Goal: Information Seeking & Learning: Learn about a topic

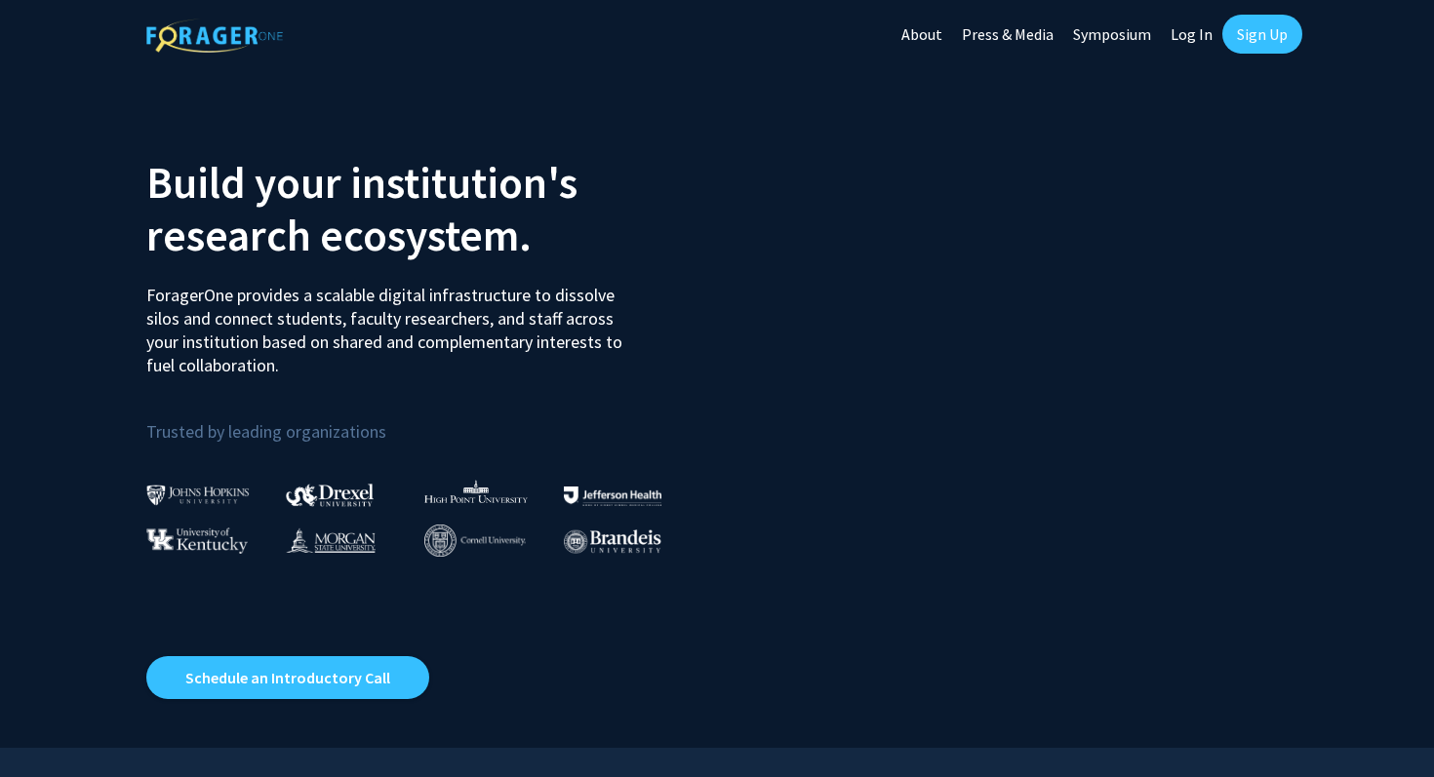
click at [1256, 44] on link "Sign Up" at bounding box center [1262, 34] width 80 height 39
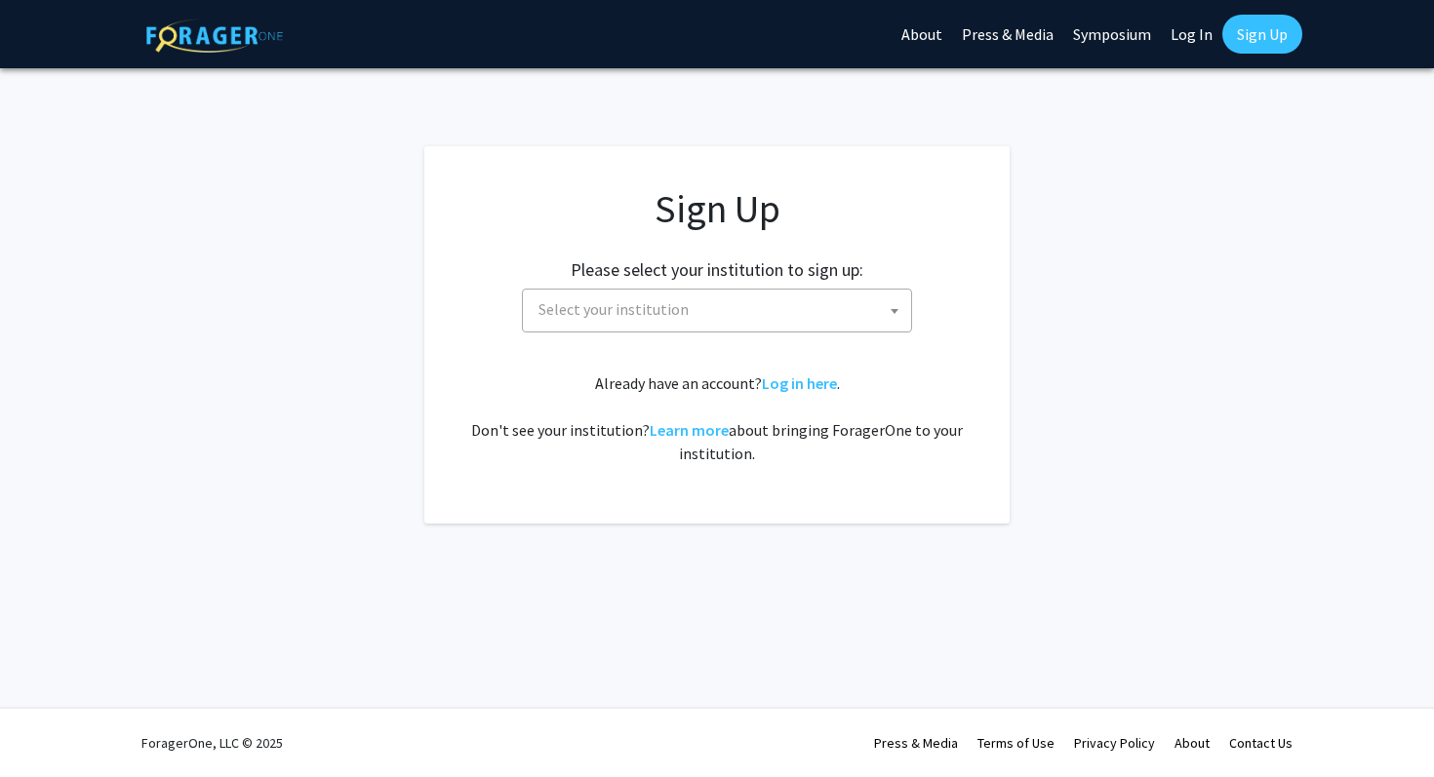
click at [750, 309] on span "Select your institution" at bounding box center [721, 310] width 380 height 40
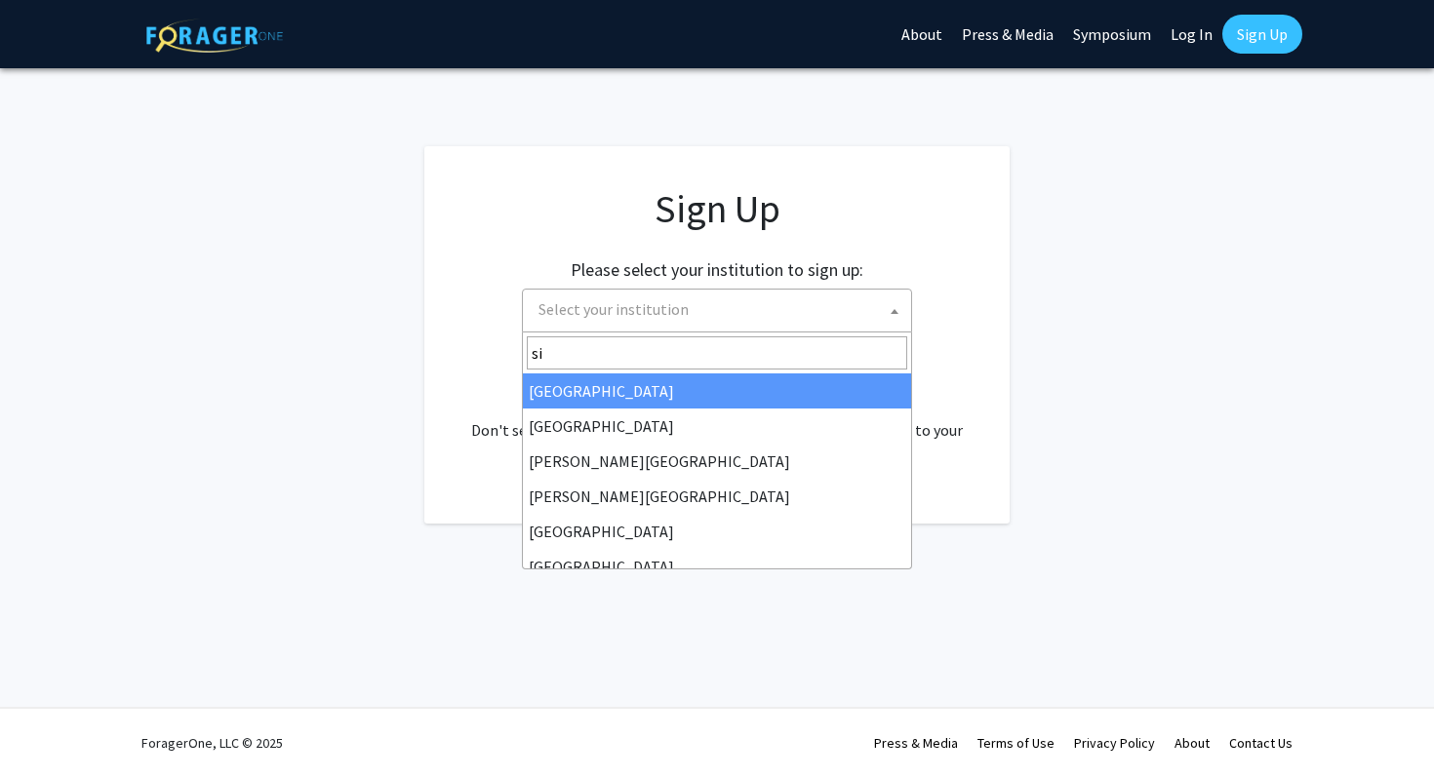
type input "s"
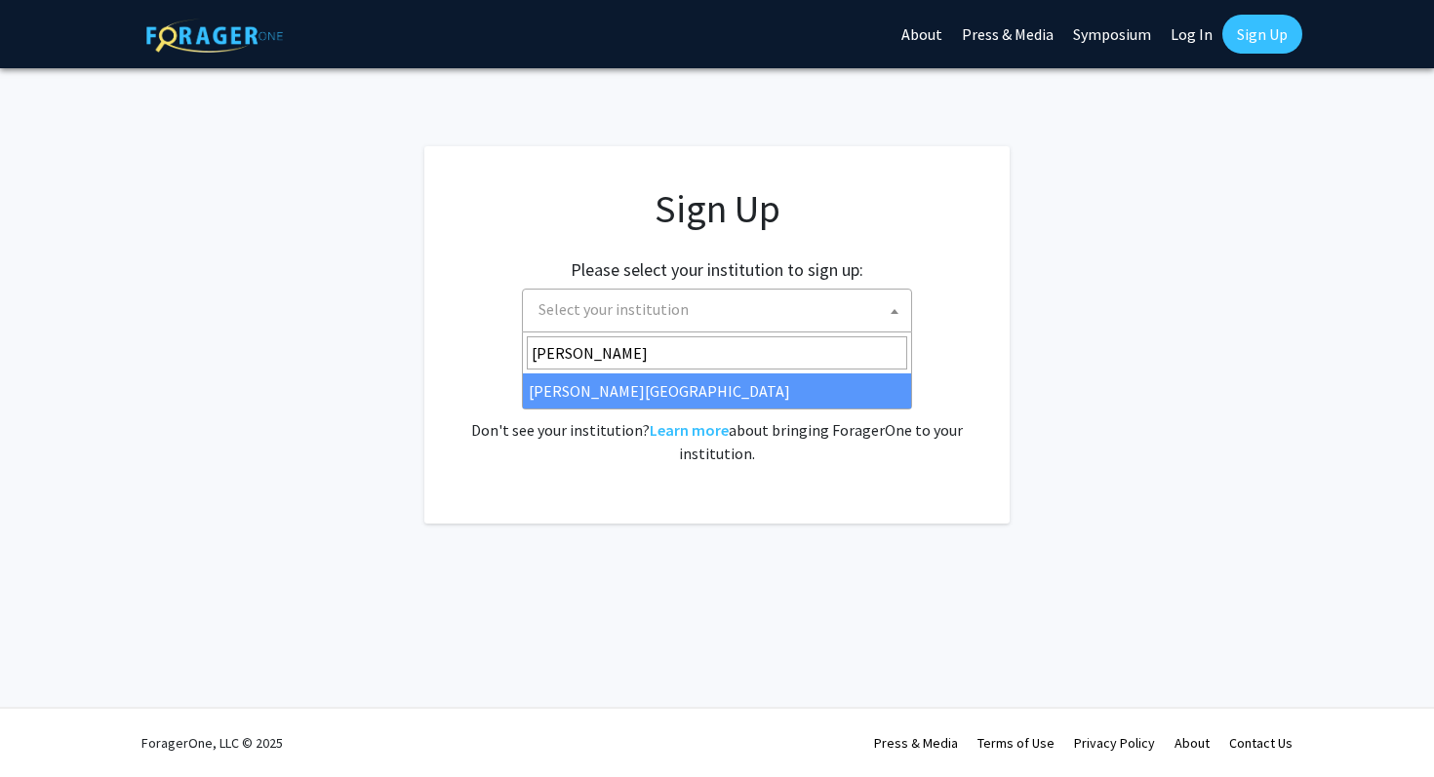
type input "[PERSON_NAME]"
select select "24"
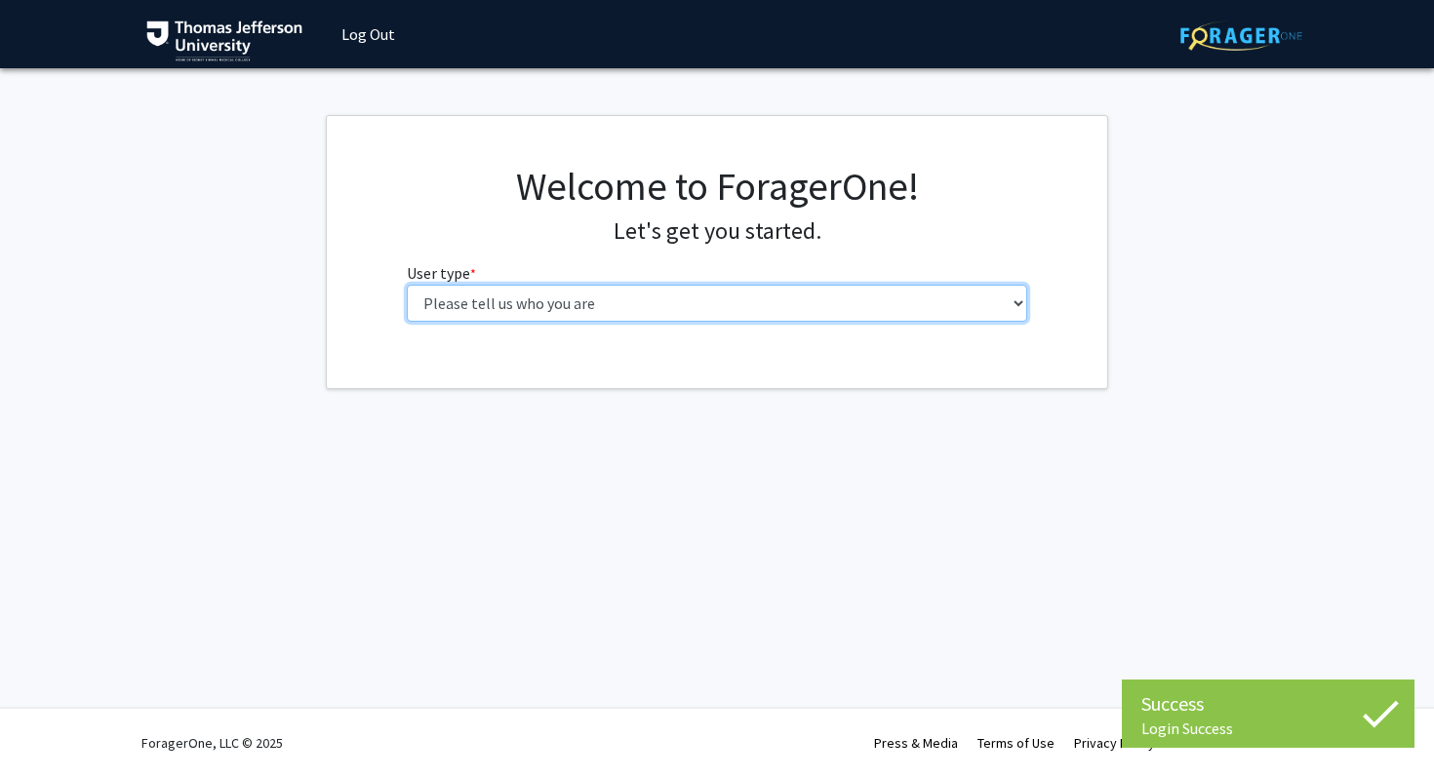
click at [641, 306] on select "Please tell us who you are Undergraduate Student Master's Student Doctoral Cand…" at bounding box center [717, 303] width 621 height 37
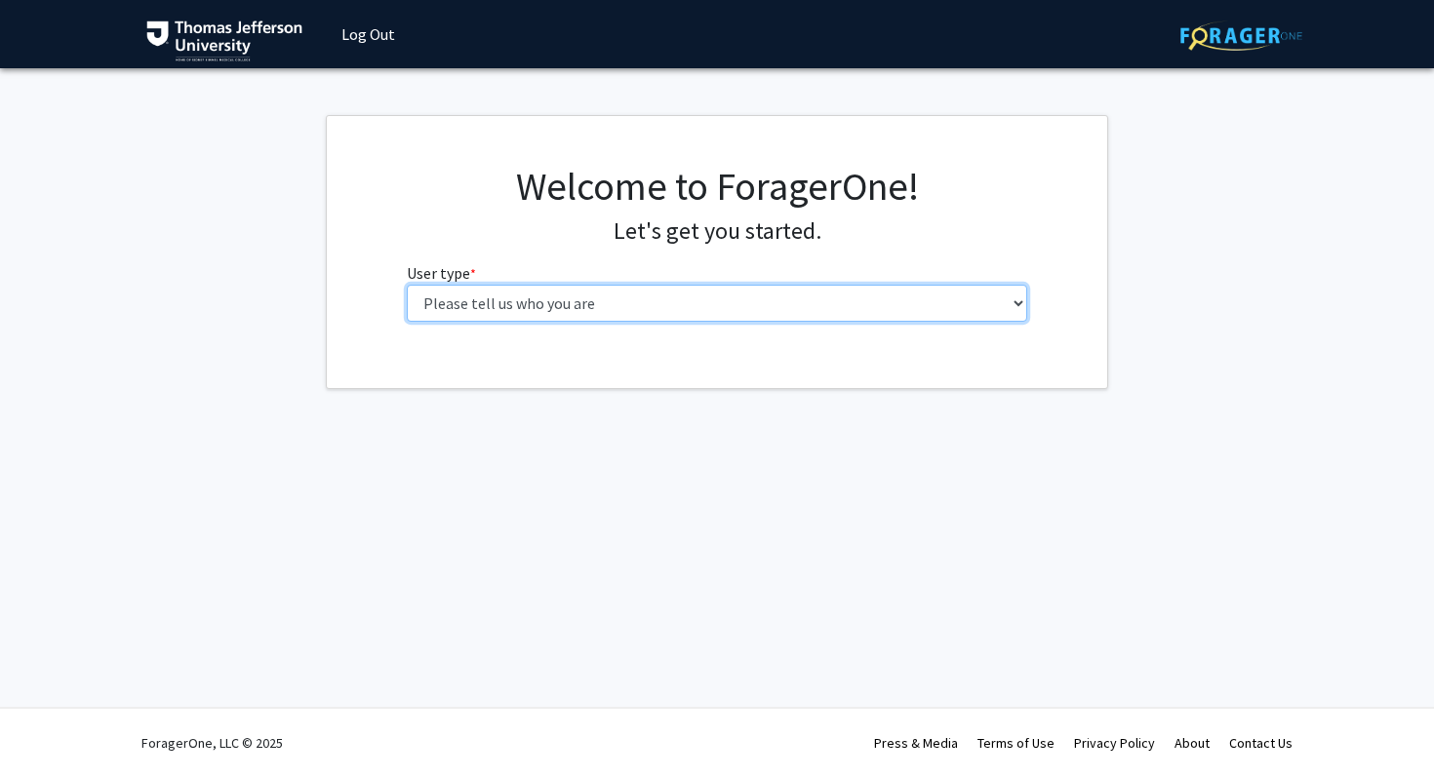
select select "3: doc"
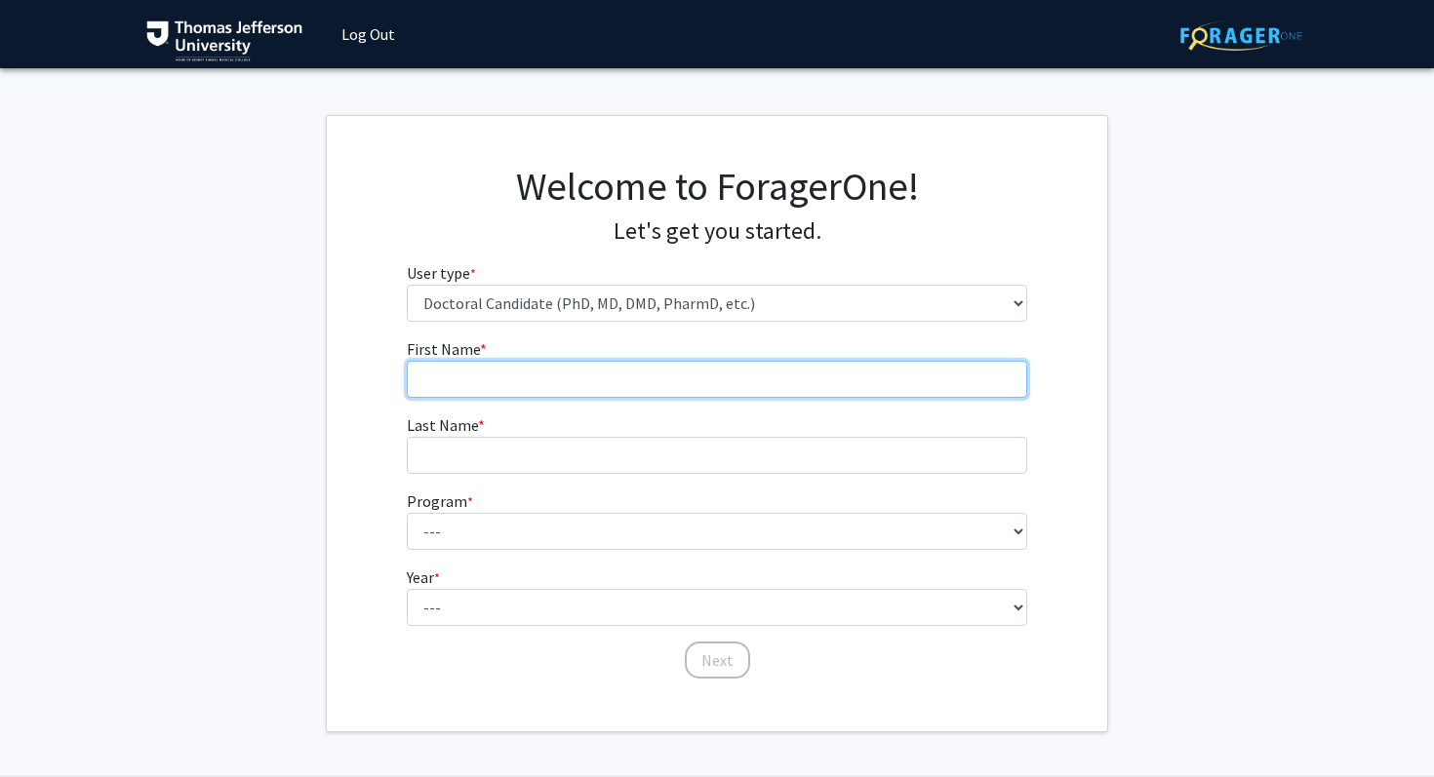
click at [526, 367] on input "First Name * required" at bounding box center [717, 379] width 621 height 37
type input "Alec"
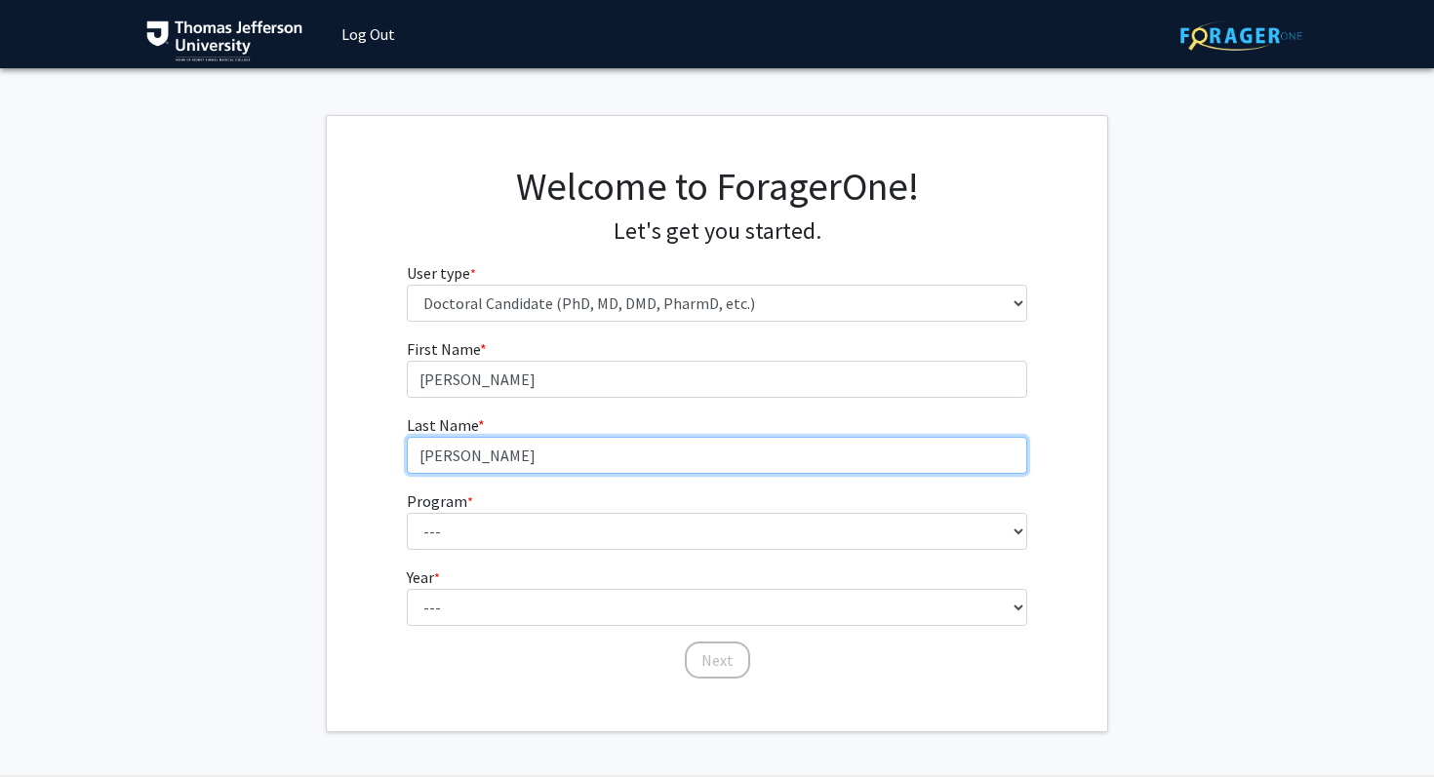
type input "Deegan"
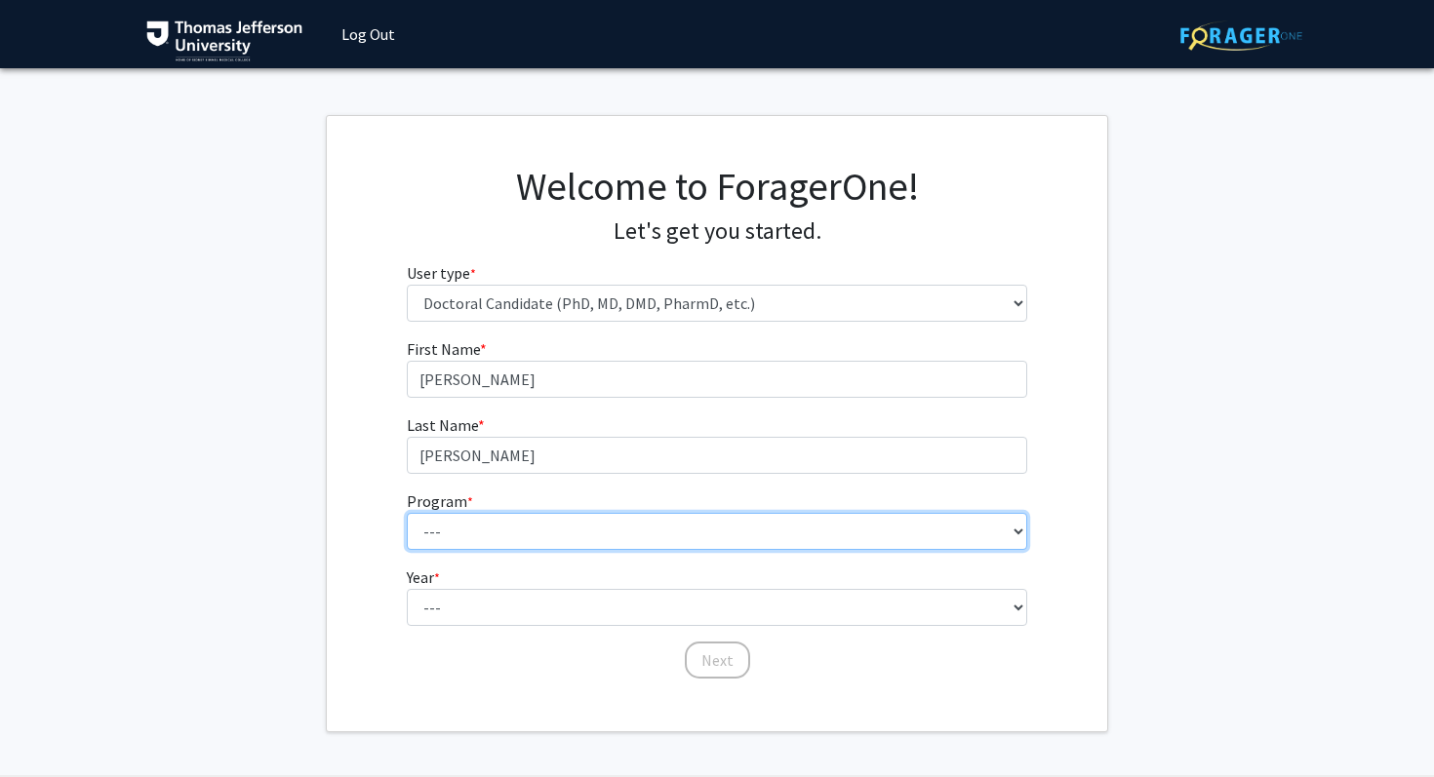
click at [509, 520] on select "--- Accelerated 3+3 BS in Health Sciences/Doctor of Occupational Therapy Accele…" at bounding box center [717, 531] width 621 height 37
select select "35: 815"
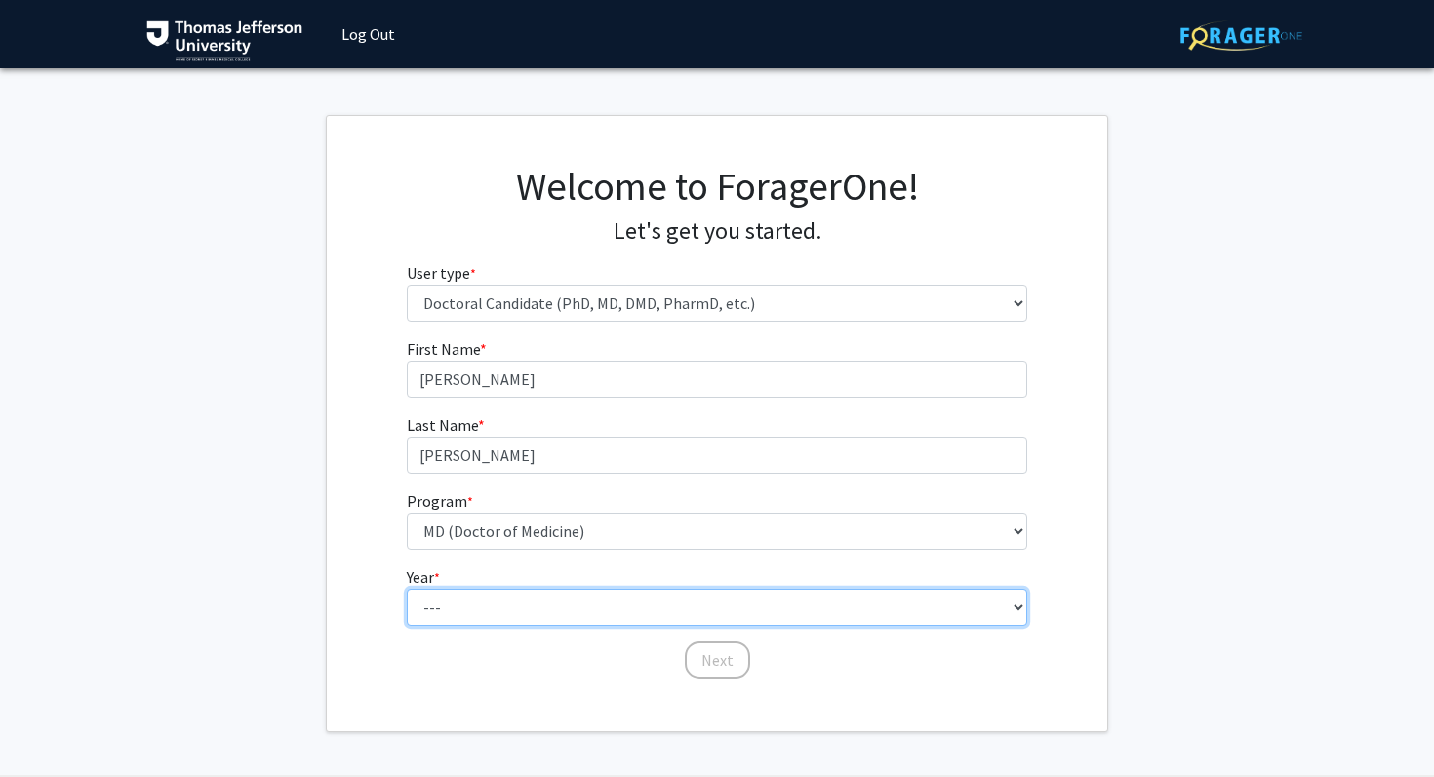
click at [560, 601] on select "--- First Year Second Year Third Year Fourth Year Fifth Year Sixth Year Seventh…" at bounding box center [717, 607] width 621 height 37
select select "1: first_year"
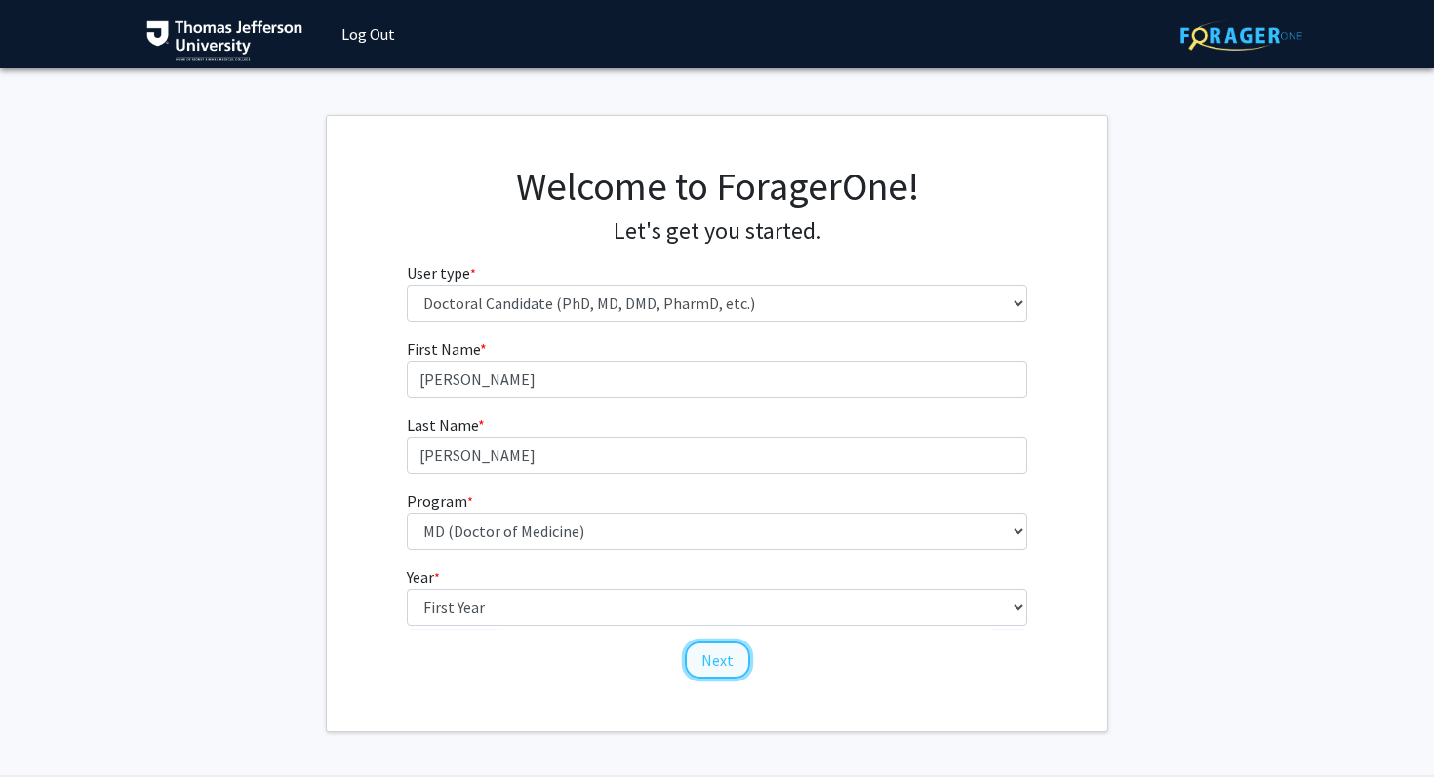
click at [739, 659] on button "Next" at bounding box center [717, 660] width 65 height 37
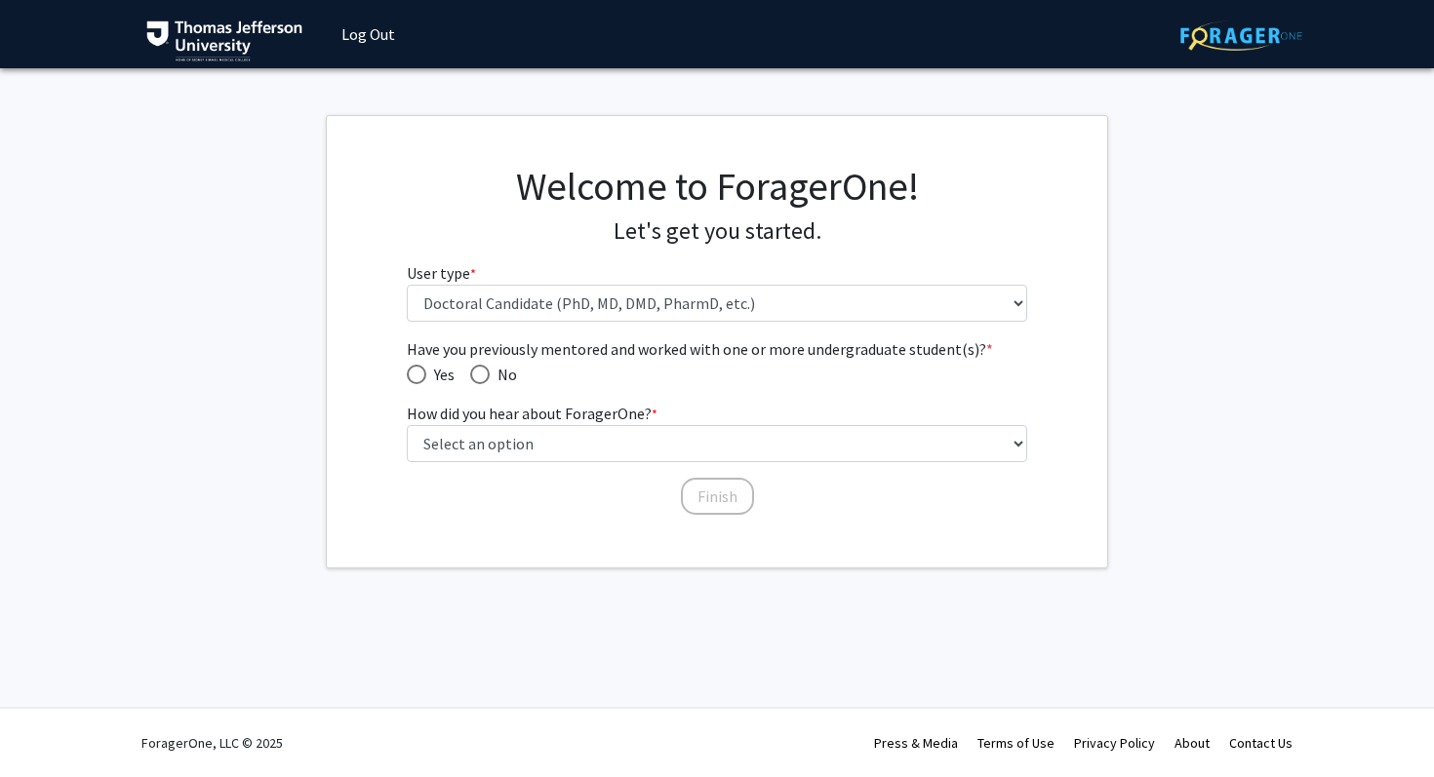
click at [481, 365] on span "Have you previously mentored and worked with one or more undergraduate student(…" at bounding box center [480, 375] width 20 height 20
click at [481, 365] on input "No" at bounding box center [480, 375] width 20 height 20
radio input "true"
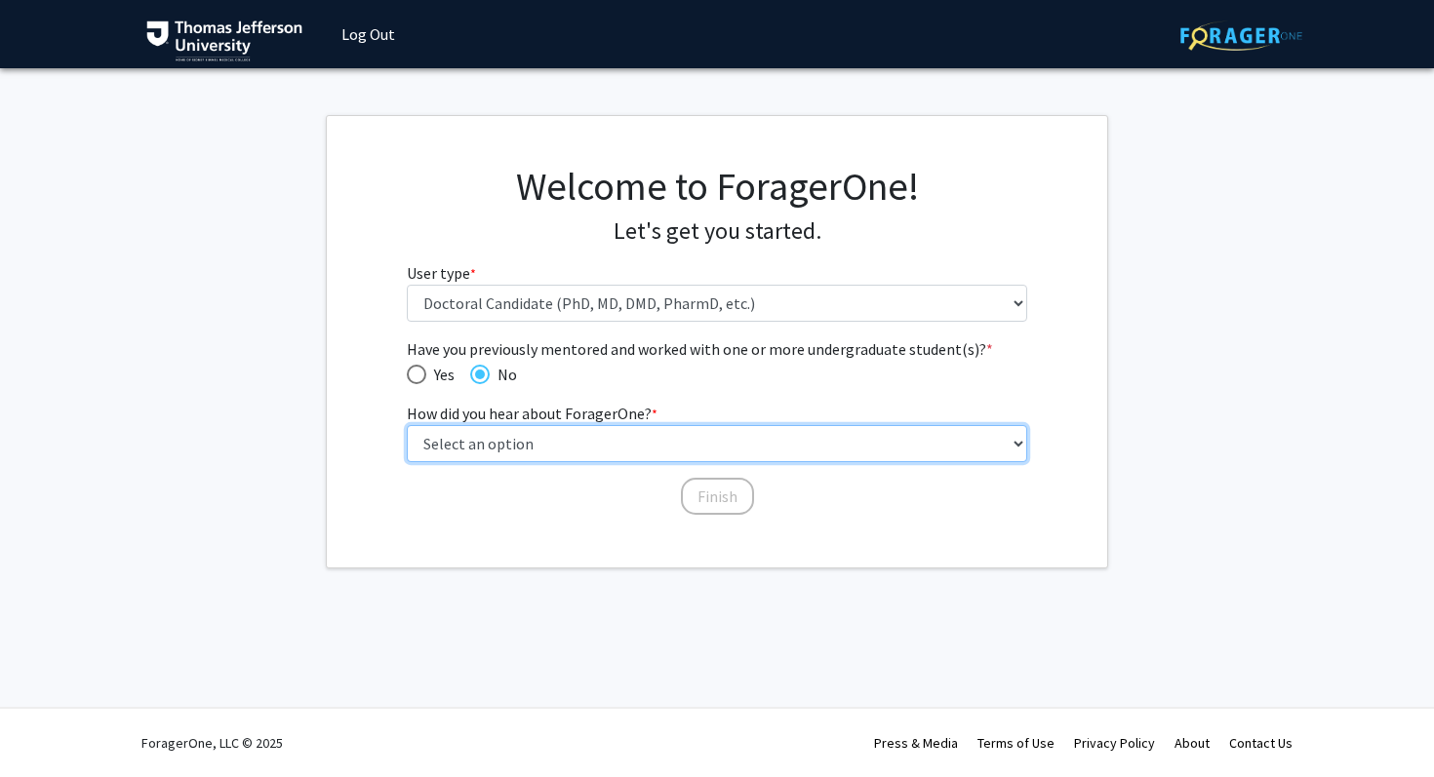
click at [536, 452] on select "Select an option Peer/student recommendation Faculty/staff recommendation Unive…" at bounding box center [717, 443] width 621 height 37
select select "3: university_website"
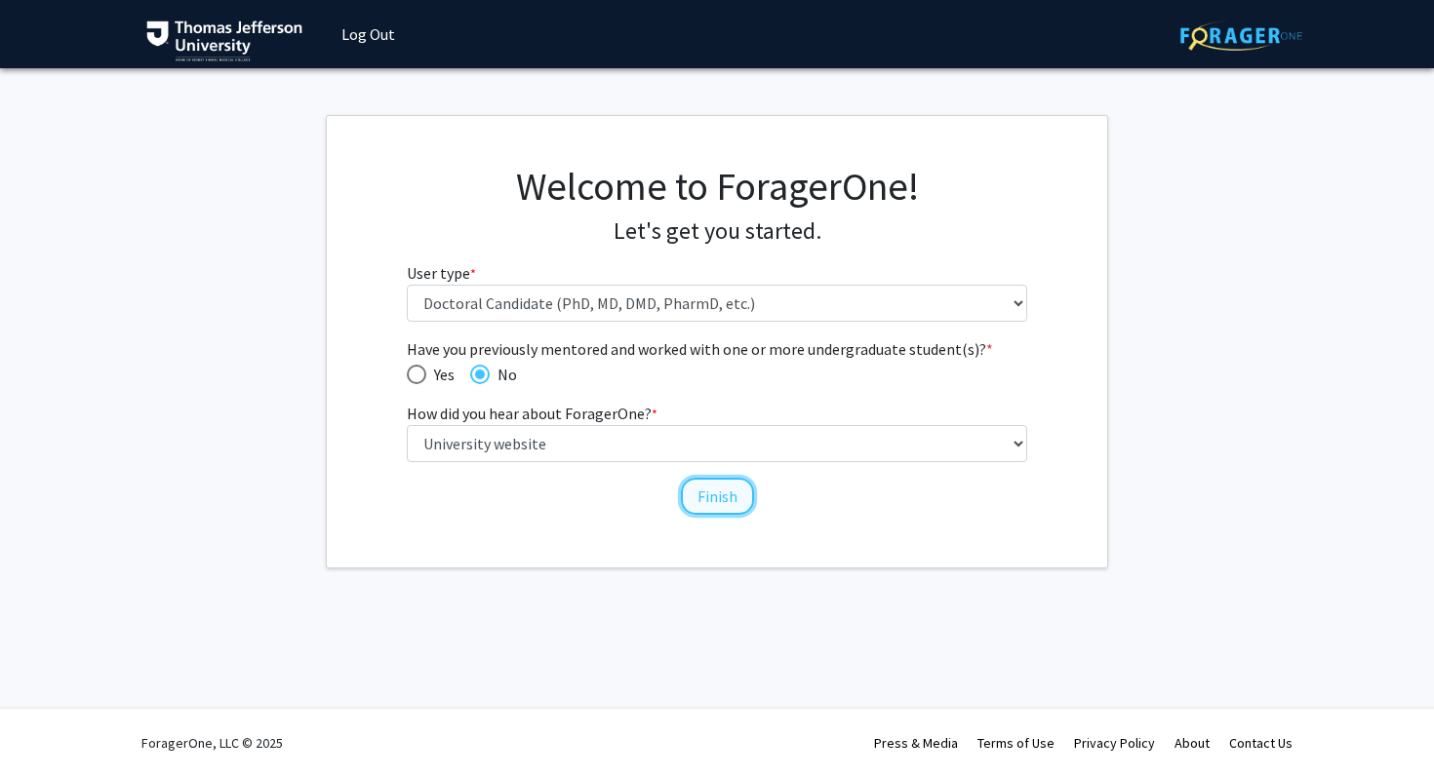
click at [703, 505] on button "Finish" at bounding box center [717, 496] width 73 height 37
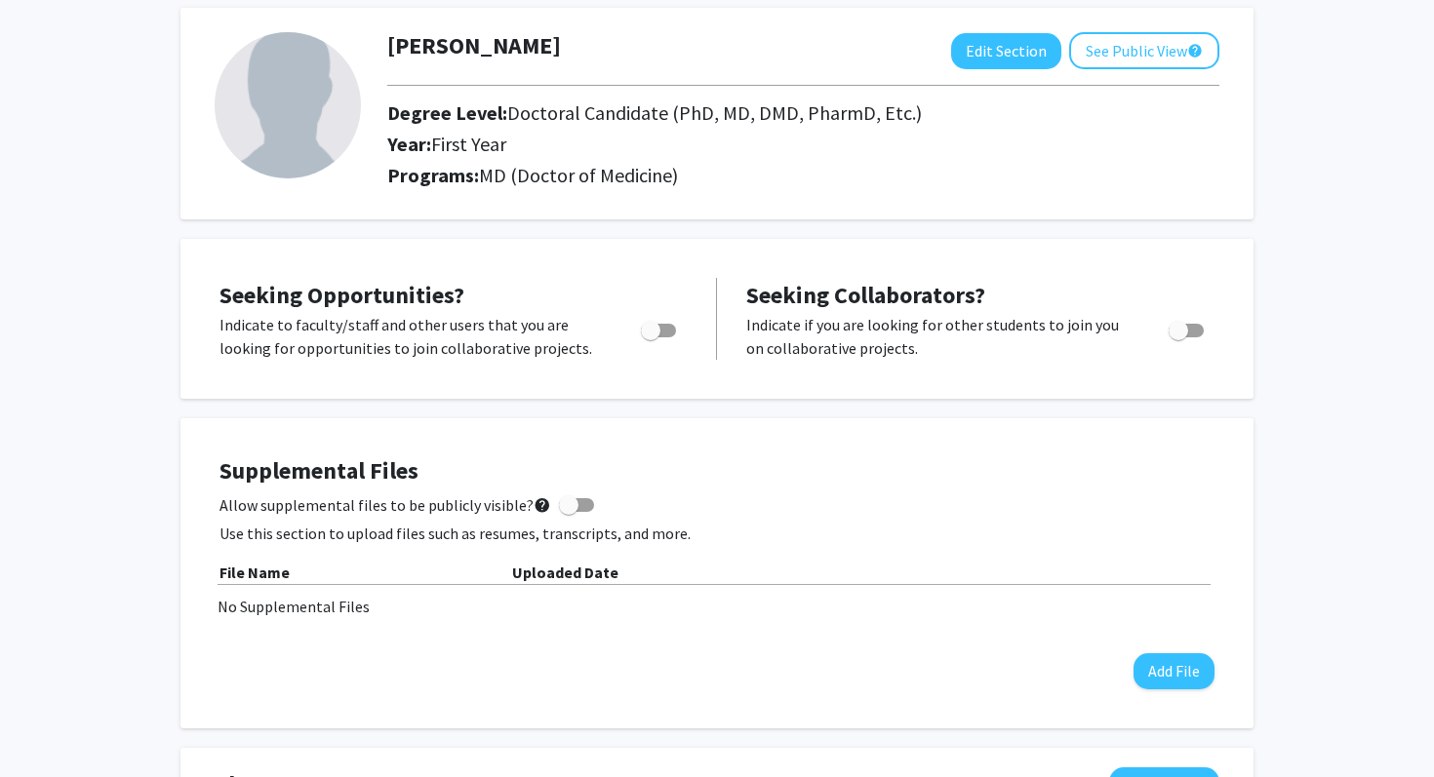
scroll to position [105, 0]
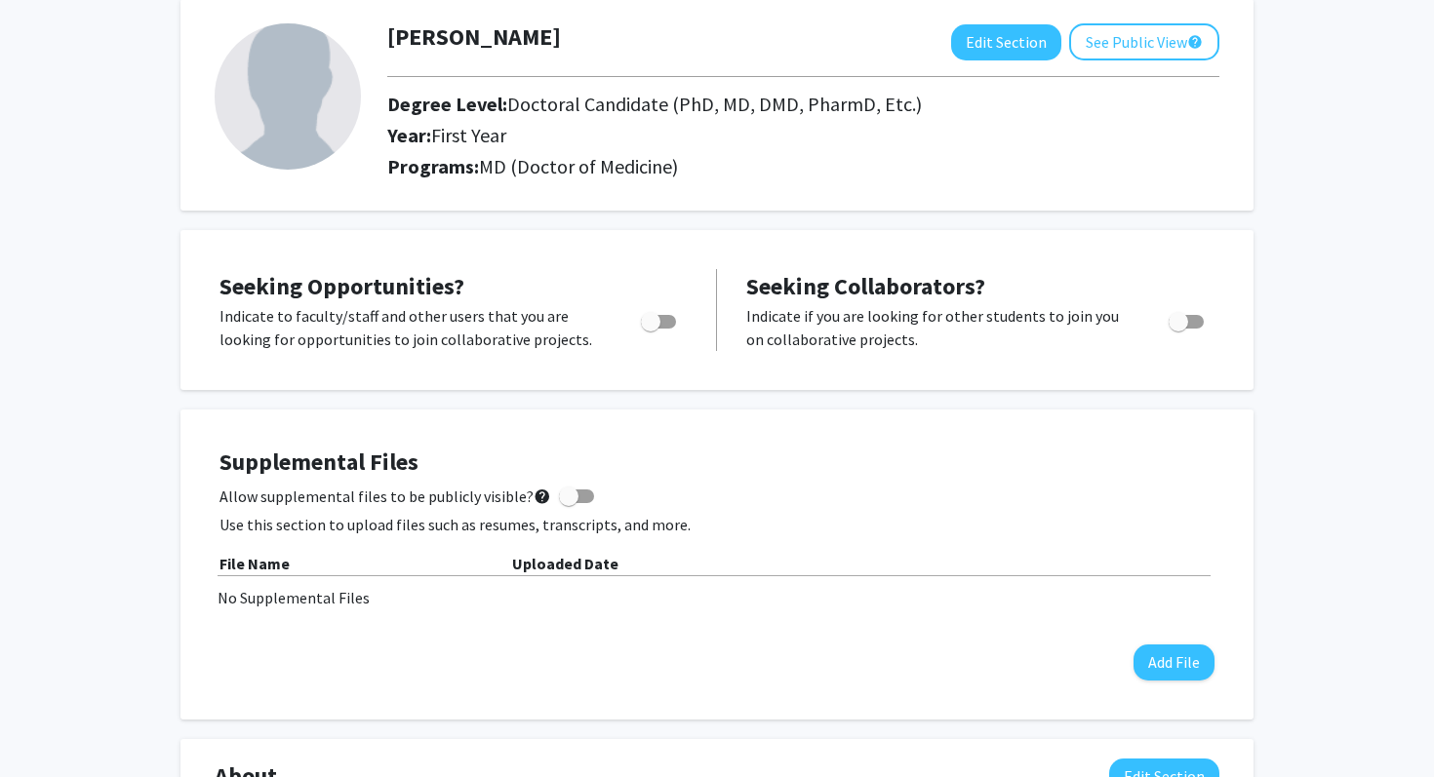
click at [655, 314] on span "Toggle" at bounding box center [651, 322] width 20 height 20
click at [651, 329] on input "Are you actively seeking opportunities?" at bounding box center [650, 329] width 1 height 1
checkbox input "true"
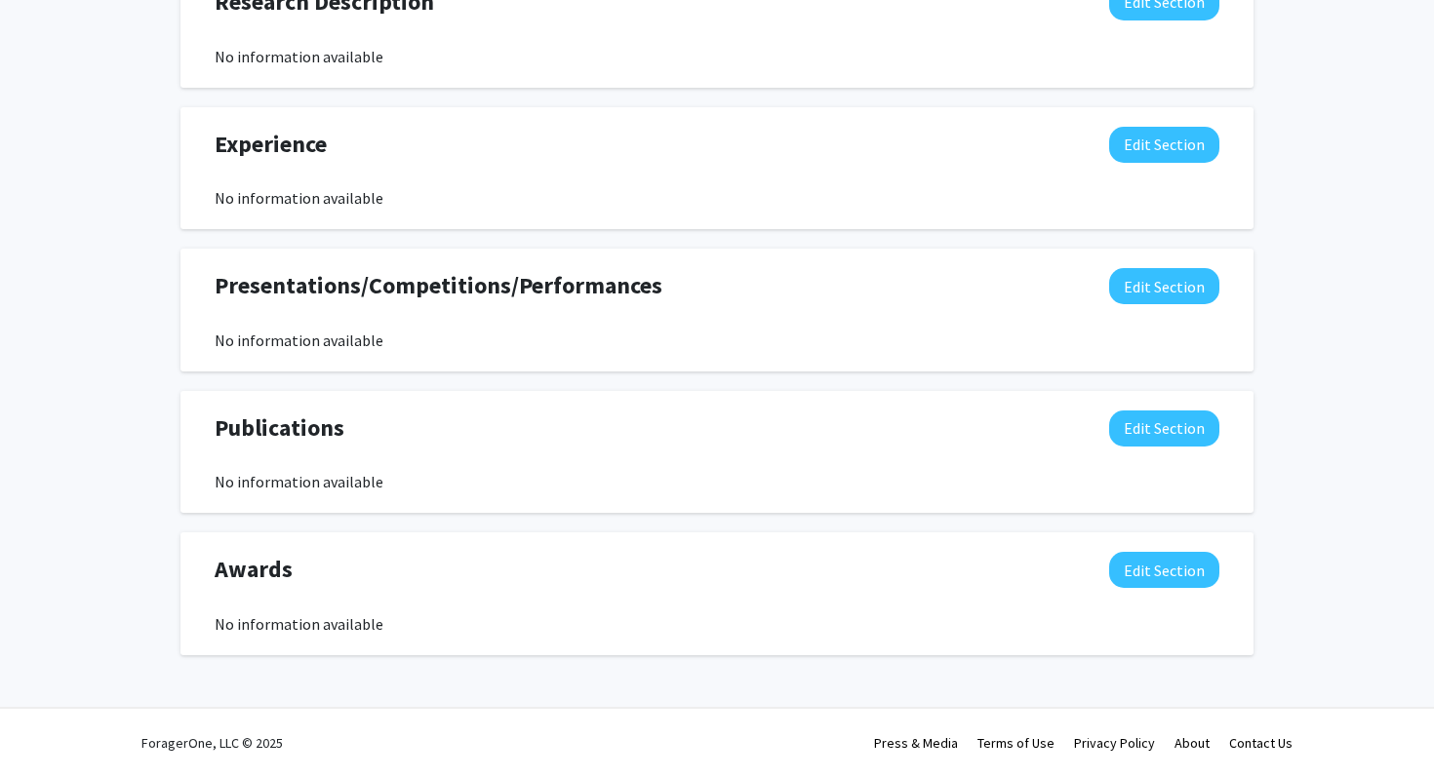
scroll to position [0, 0]
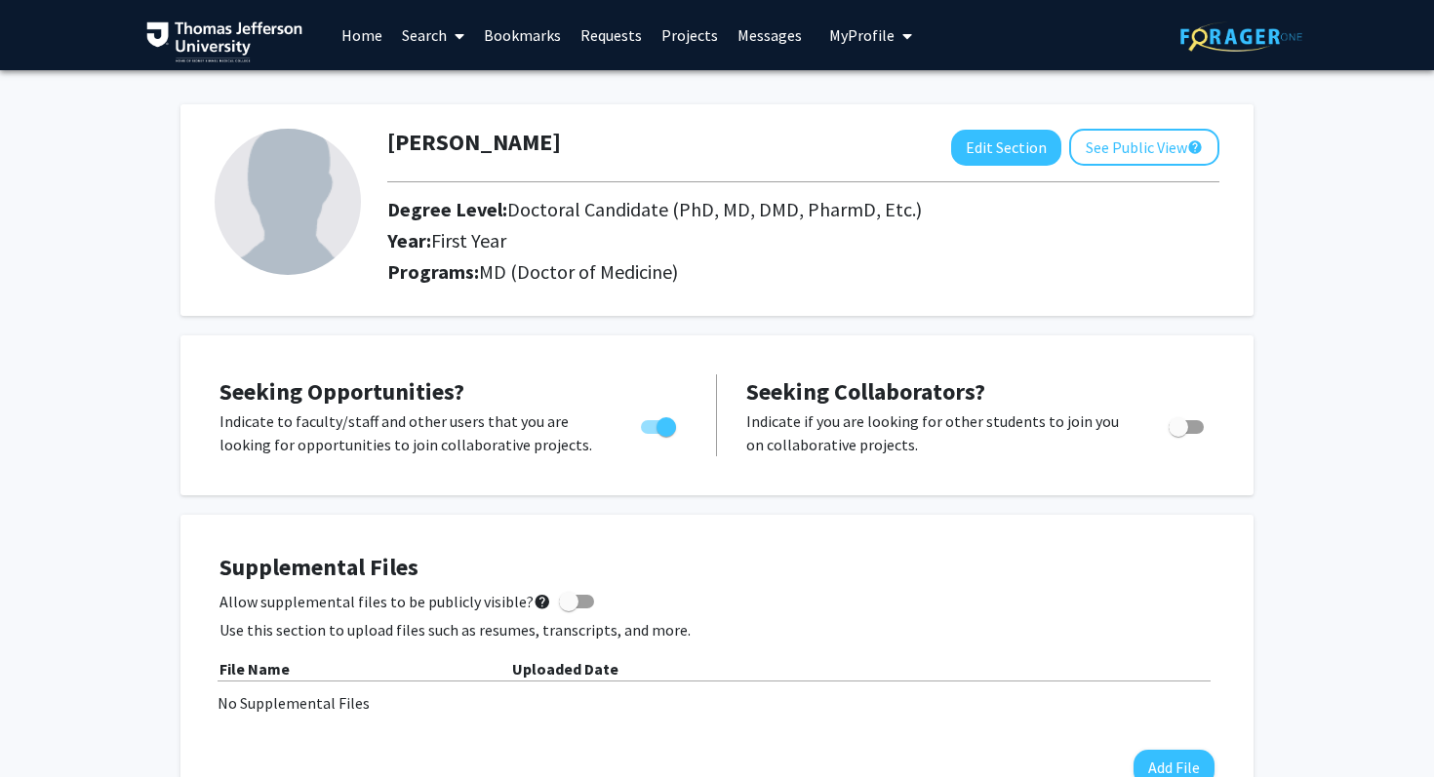
click at [413, 29] on link "Search" at bounding box center [433, 35] width 82 height 68
click at [435, 90] on span "Faculty/Staff" at bounding box center [463, 89] width 143 height 39
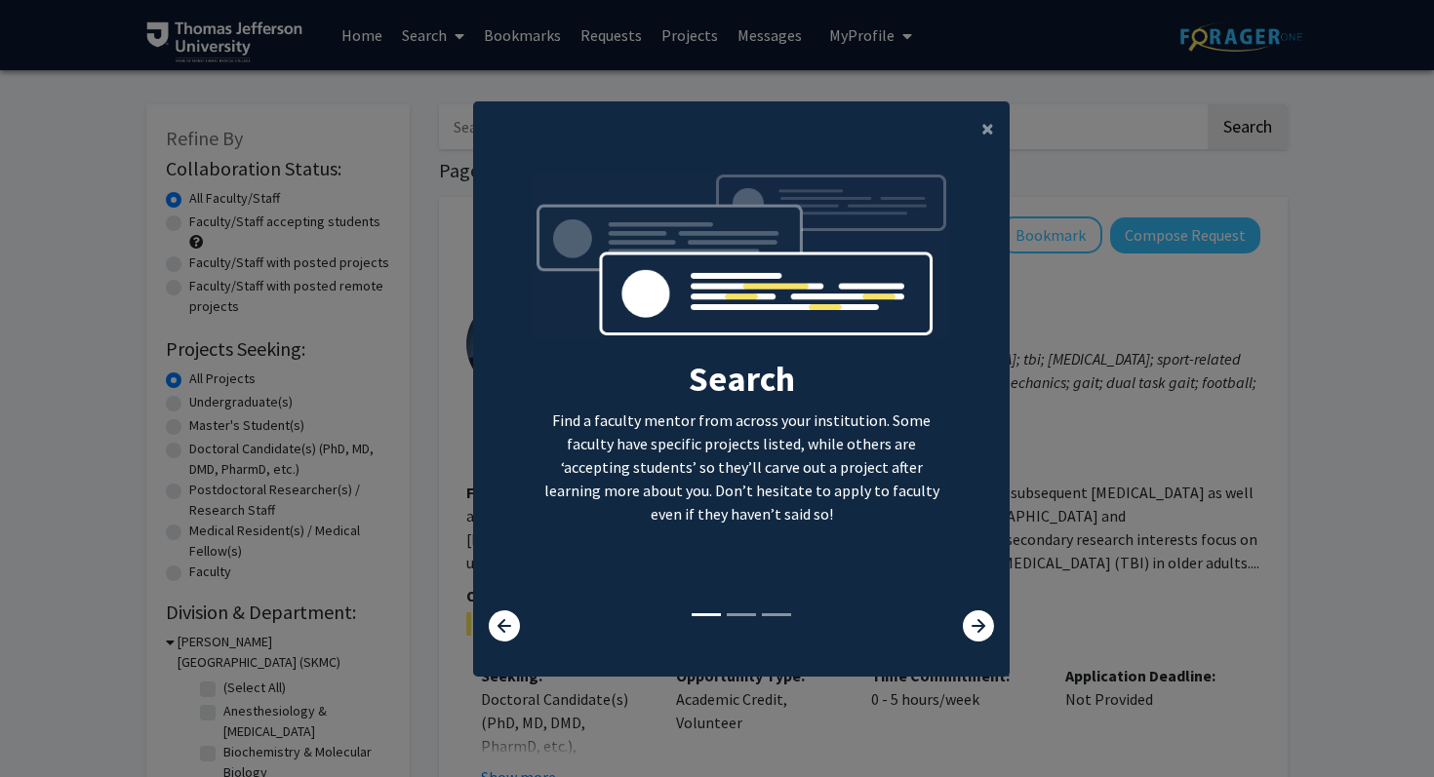
click at [957, 608] on div "Search Find a faculty mentor from across your institution. Some faculty have sp…" at bounding box center [742, 391] width 446 height 439
click at [961, 614] on div at bounding box center [964, 626] width 89 height 31
click at [977, 627] on icon at bounding box center [978, 626] width 31 height 31
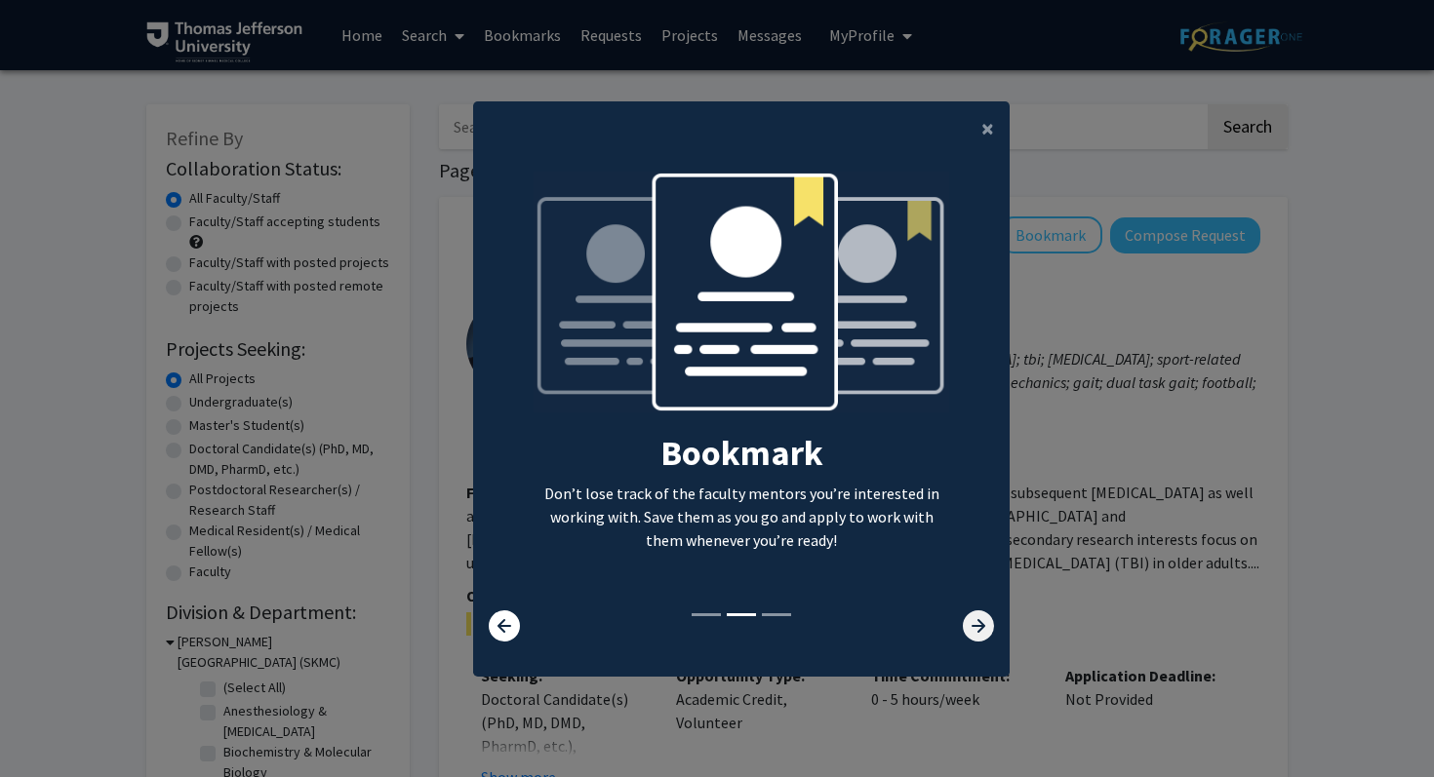
click at [977, 627] on icon at bounding box center [978, 626] width 31 height 31
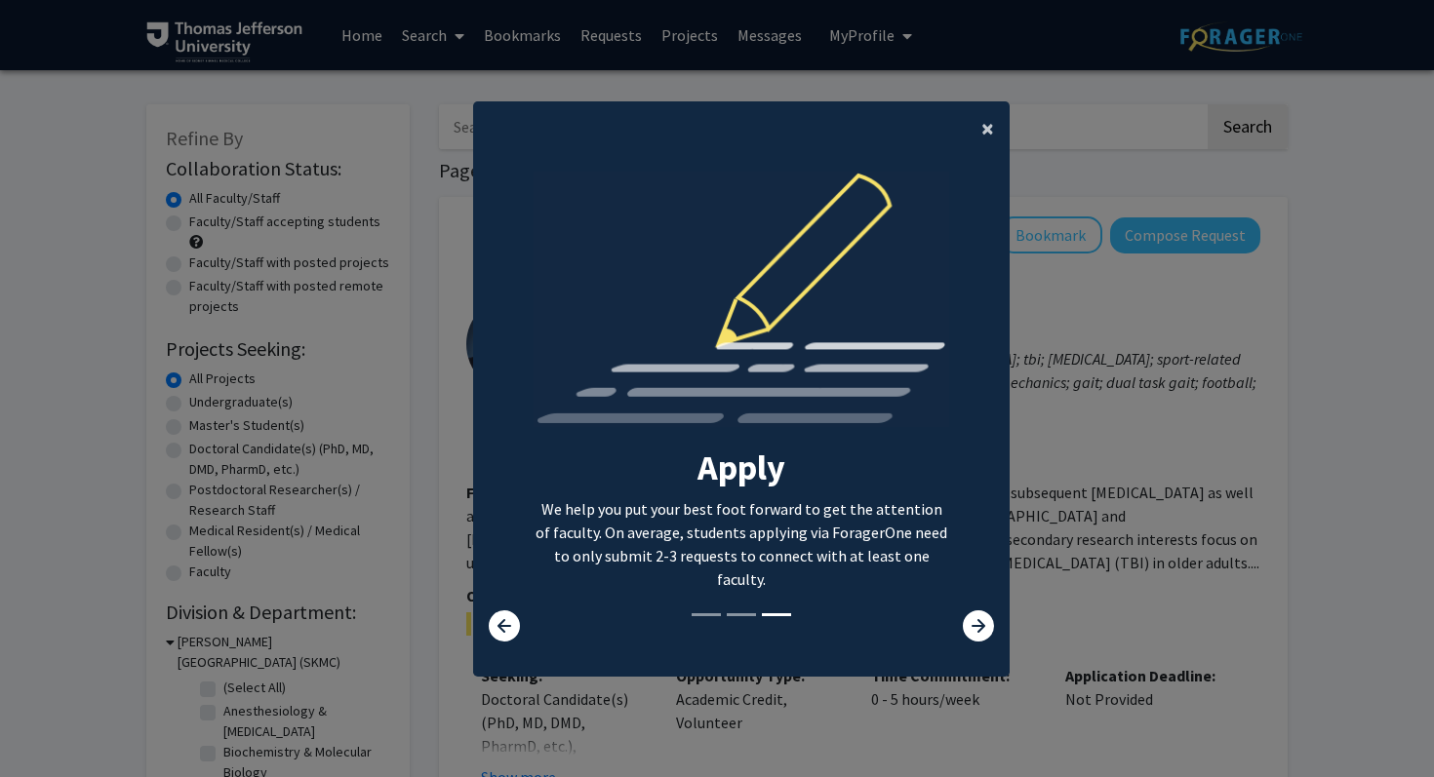
click at [992, 117] on span "×" at bounding box center [987, 128] width 13 height 30
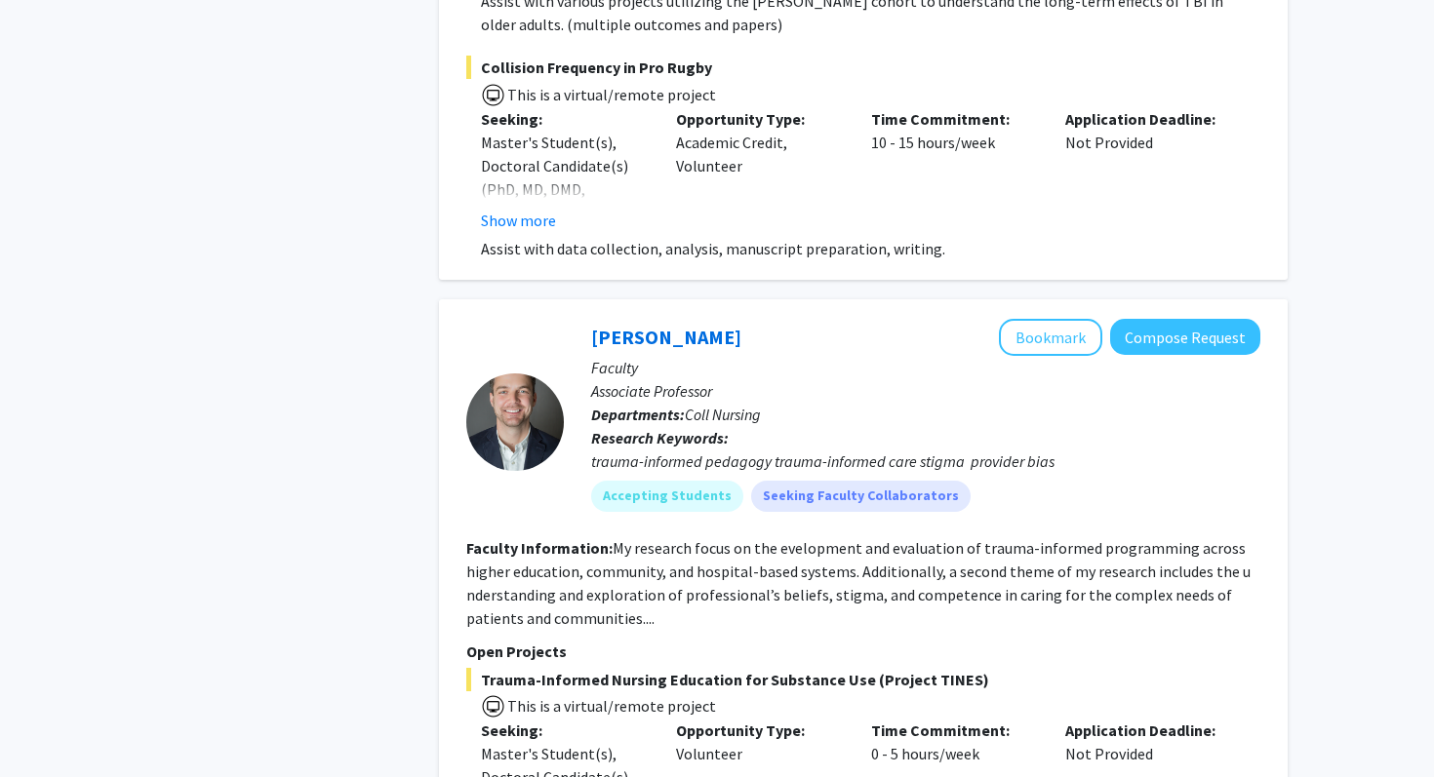
scroll to position [1234, 0]
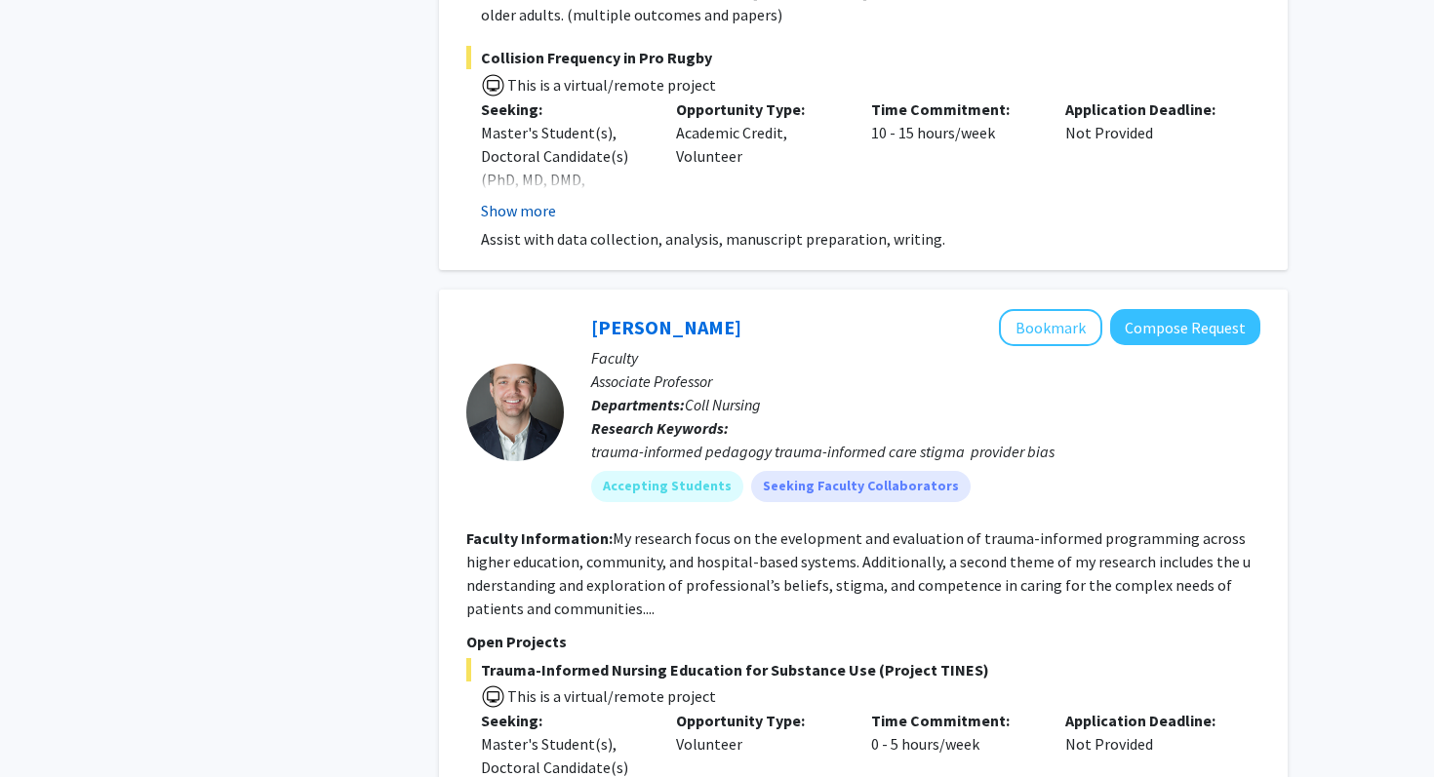
click at [521, 207] on button "Show more" at bounding box center [518, 210] width 75 height 23
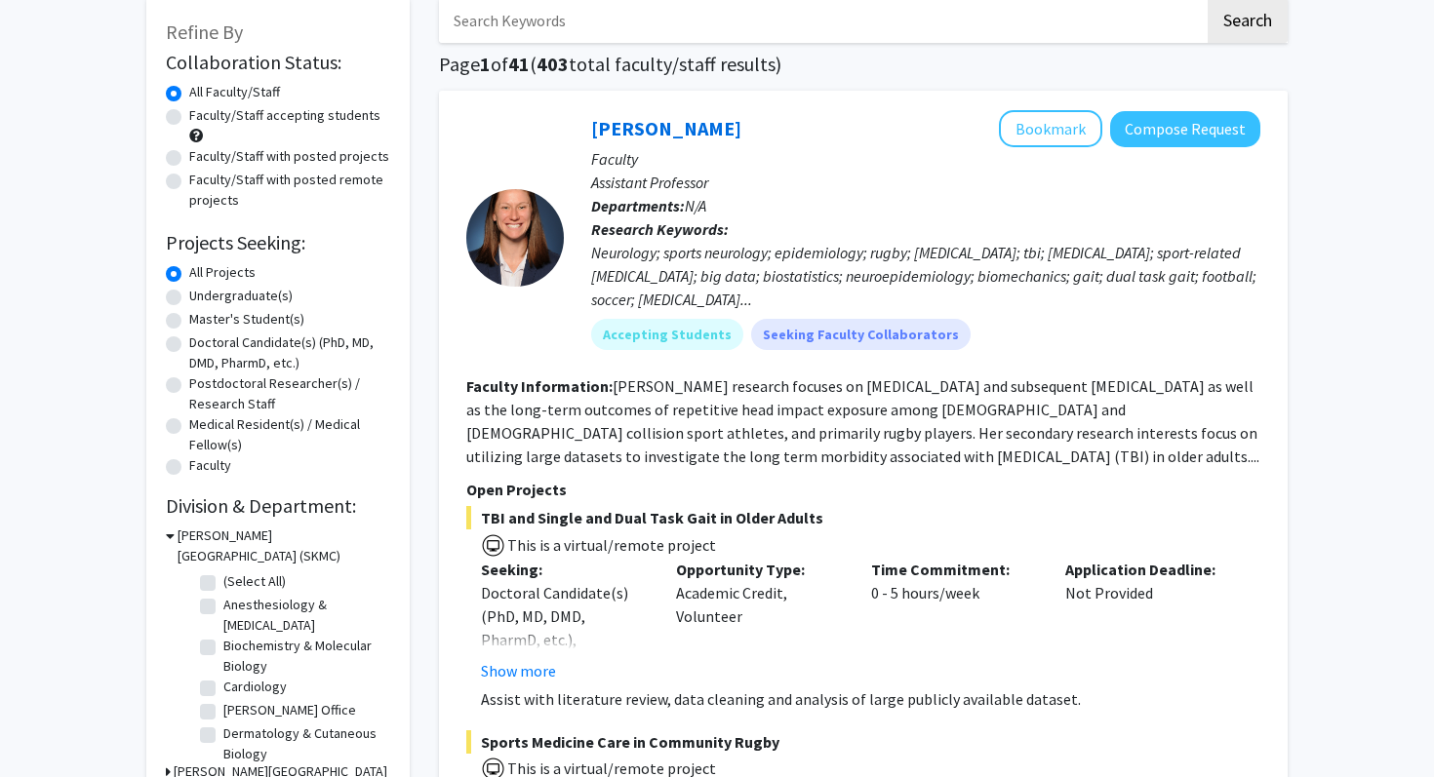
scroll to position [107, 0]
click at [189, 342] on label "Doctoral Candidate(s) (PhD, MD, DMD, PharmD, etc.)" at bounding box center [289, 352] width 201 height 41
click at [189, 342] on input "Doctoral Candidate(s) (PhD, MD, DMD, PharmD, etc.)" at bounding box center [195, 338] width 13 height 13
radio input "true"
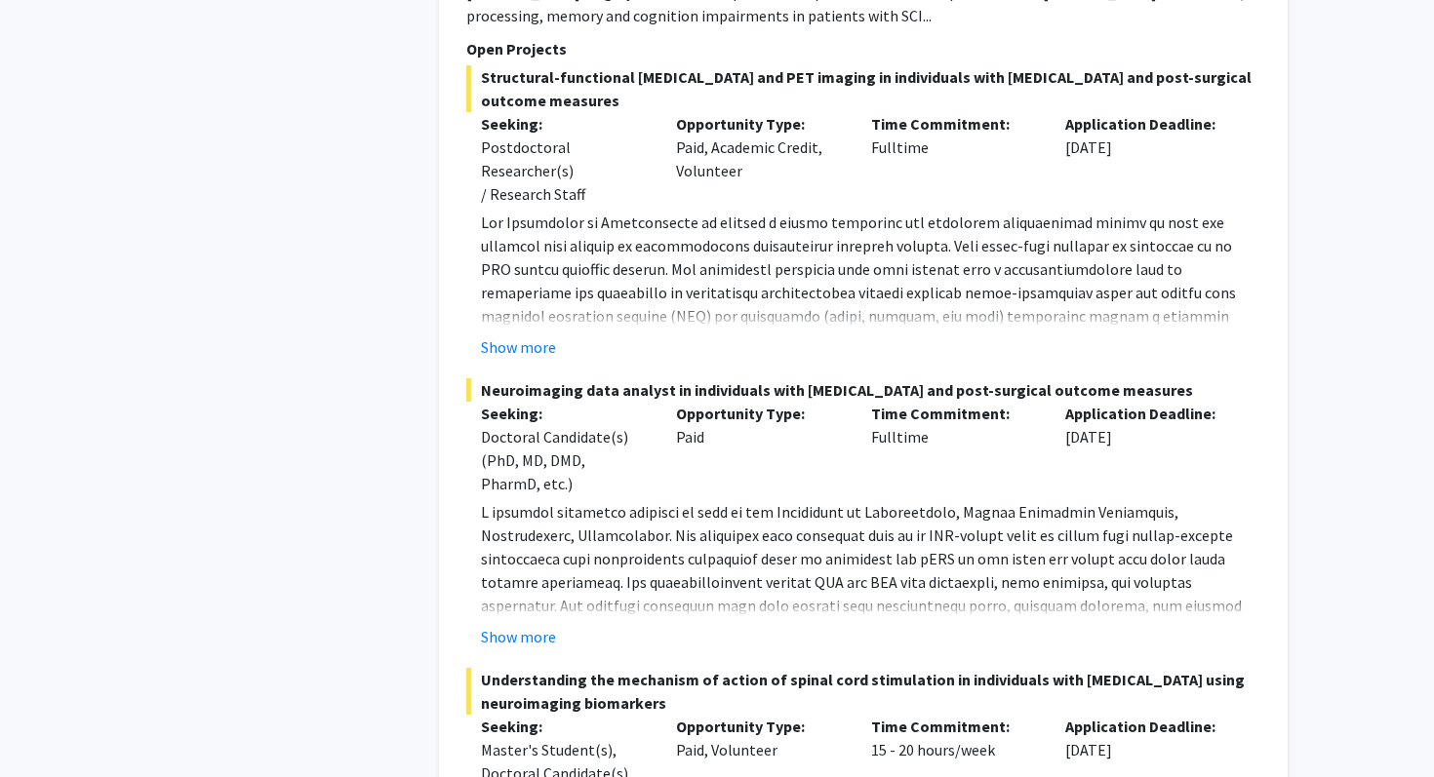
scroll to position [4103, 0]
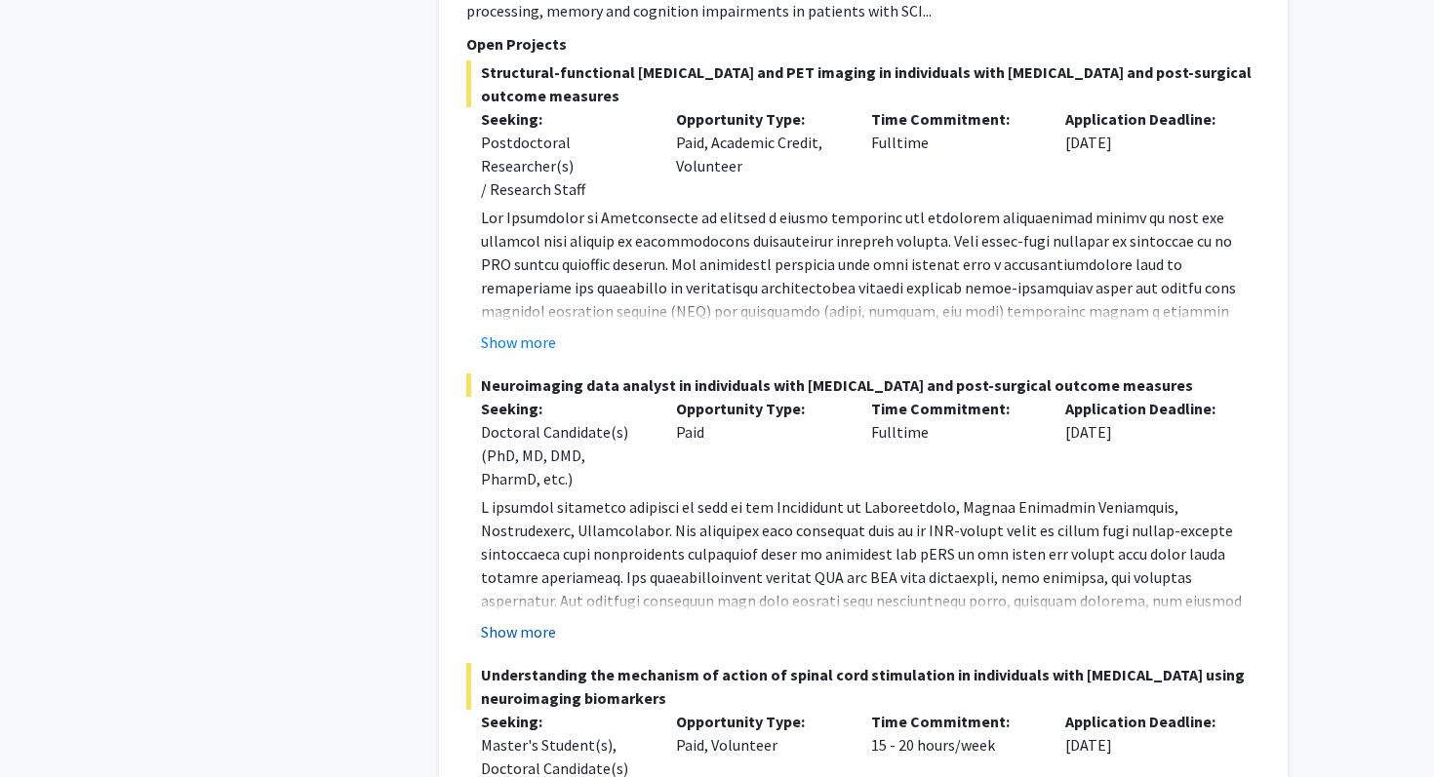
click at [530, 636] on button "Show more" at bounding box center [518, 631] width 75 height 23
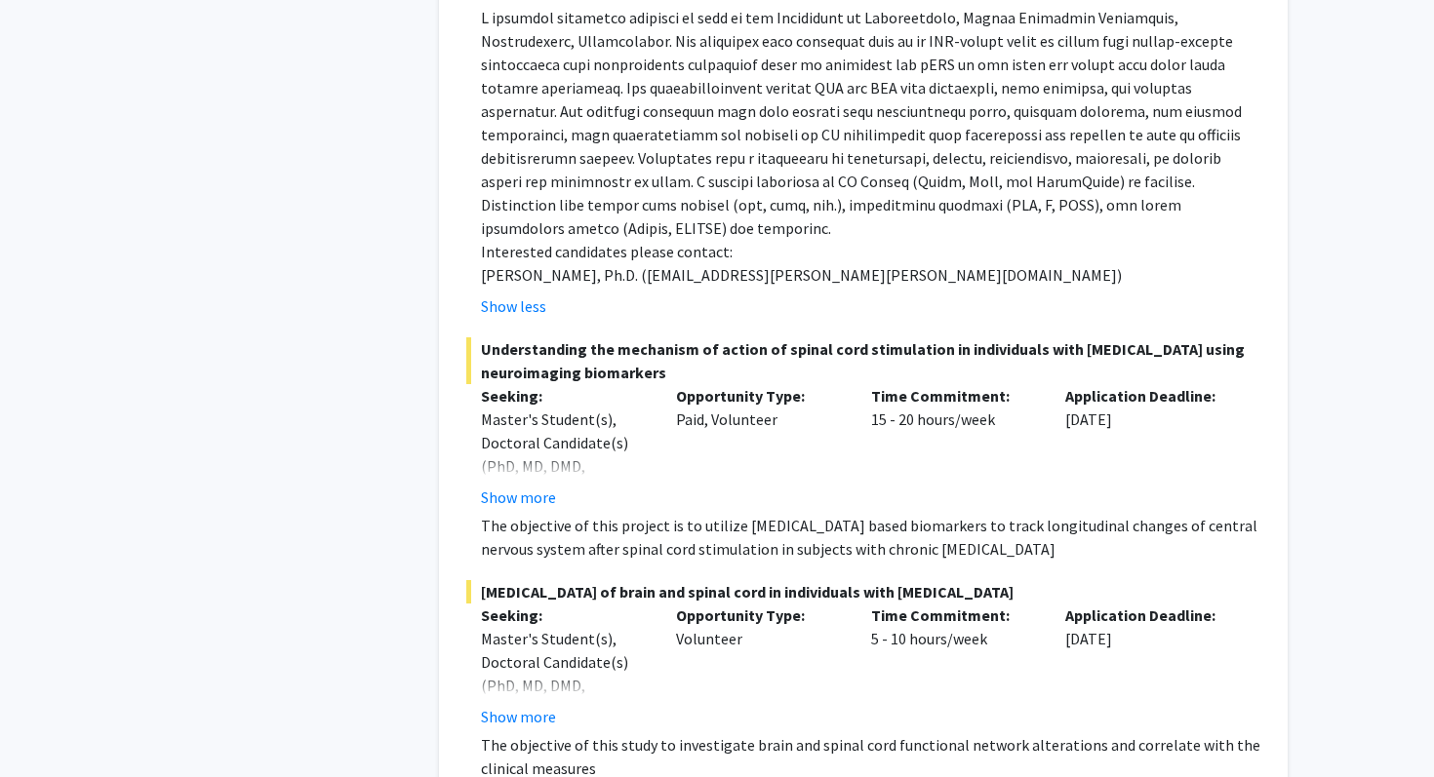
scroll to position [4595, 0]
click at [524, 484] on button "Show more" at bounding box center [518, 495] width 75 height 23
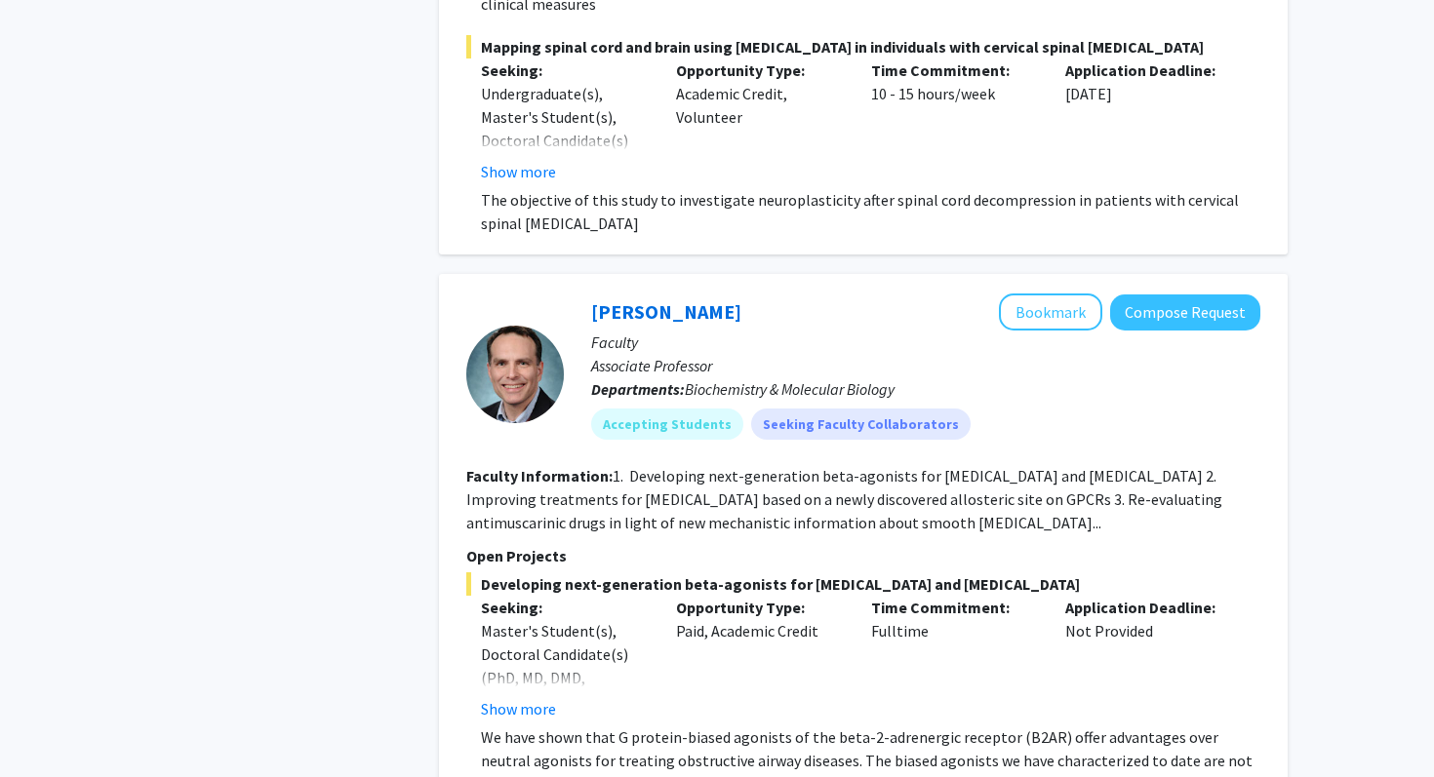
scroll to position [5482, 0]
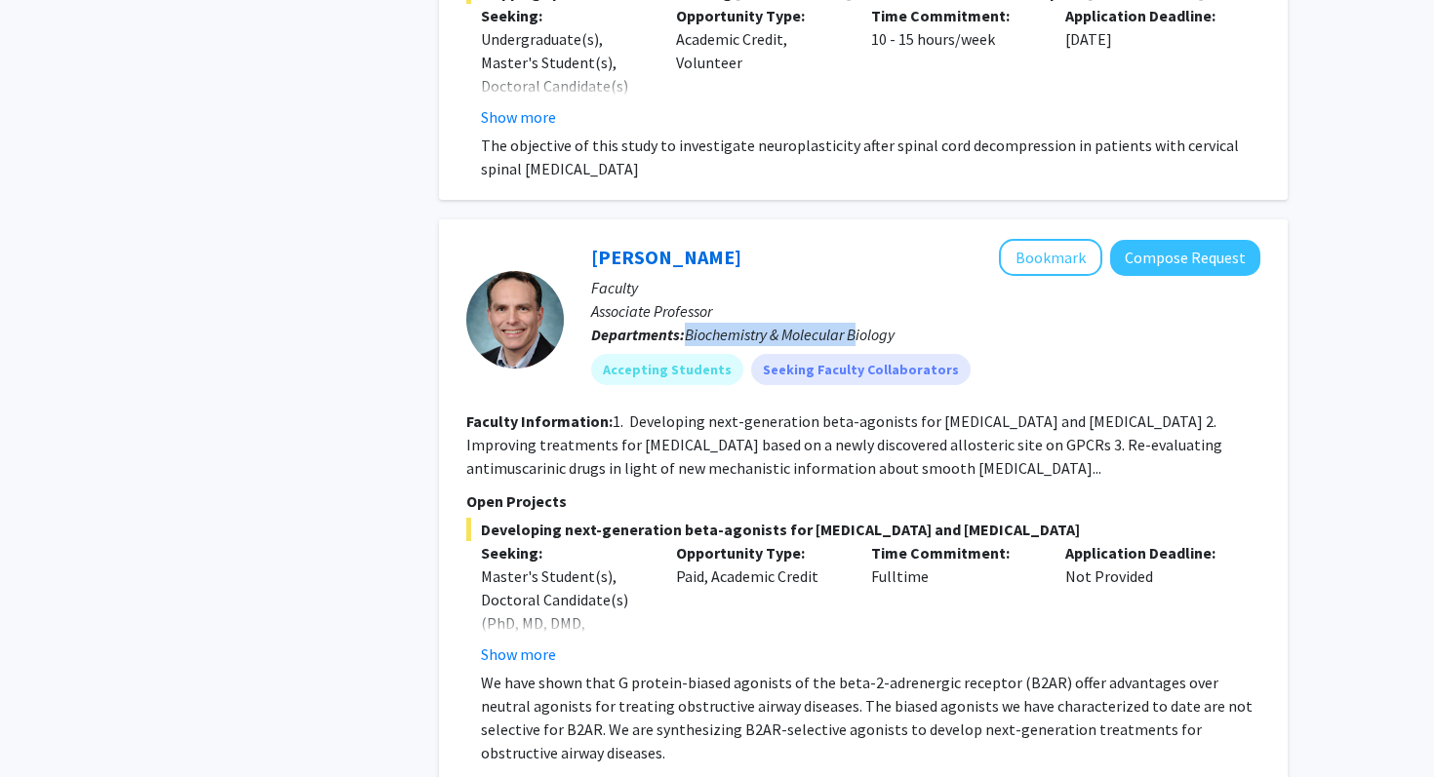
drag, startPoint x: 687, startPoint y: 286, endPoint x: 853, endPoint y: 293, distance: 166.9
click at [855, 325] on span "Biochemistry & Molecular Biology" at bounding box center [790, 335] width 210 height 20
click at [646, 568] on div "Seeking: Master's Student(s), Doctoral Candidate(s) (PhD, MD, DMD, PharmD, etc.…" at bounding box center [563, 603] width 195 height 125
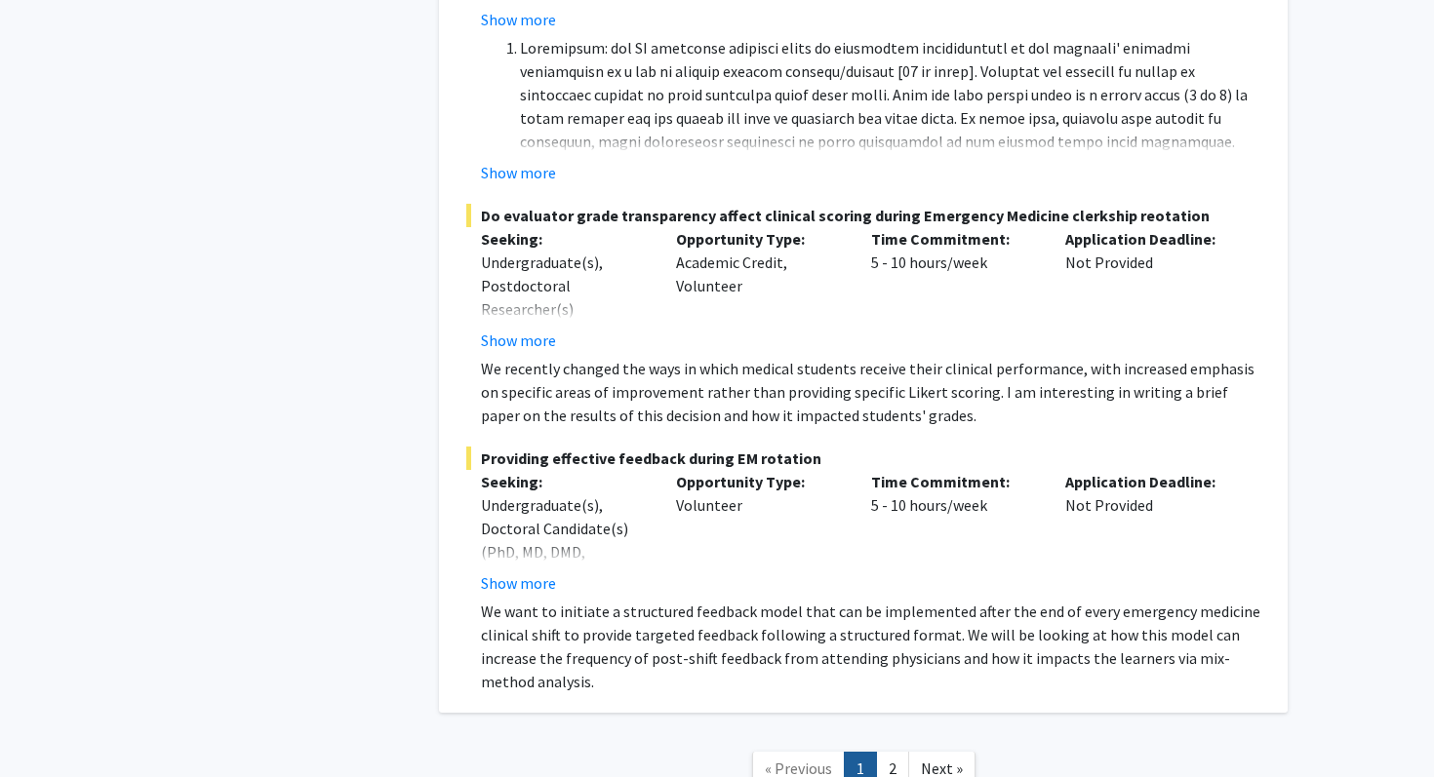
scroll to position [11848, 0]
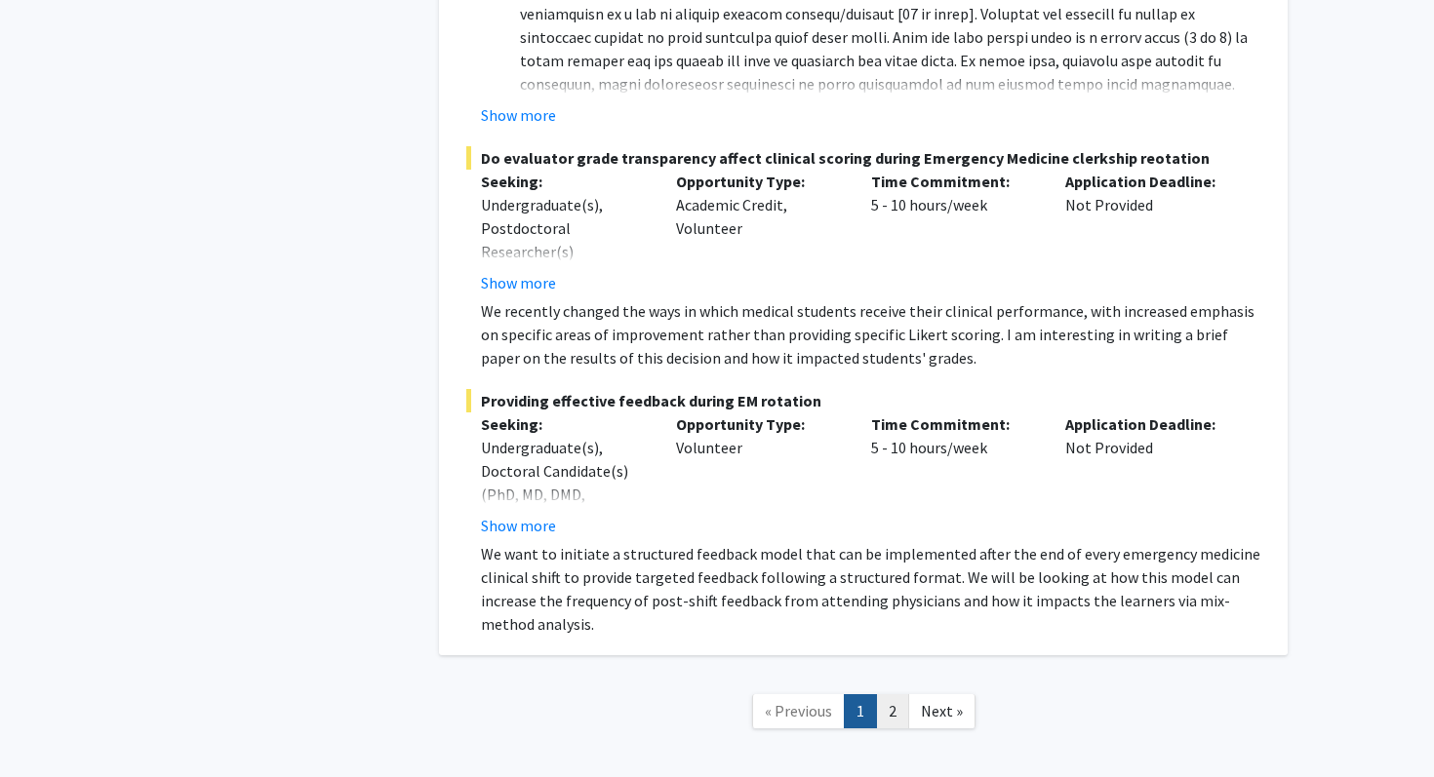
click at [895, 694] on link "2" at bounding box center [892, 711] width 33 height 34
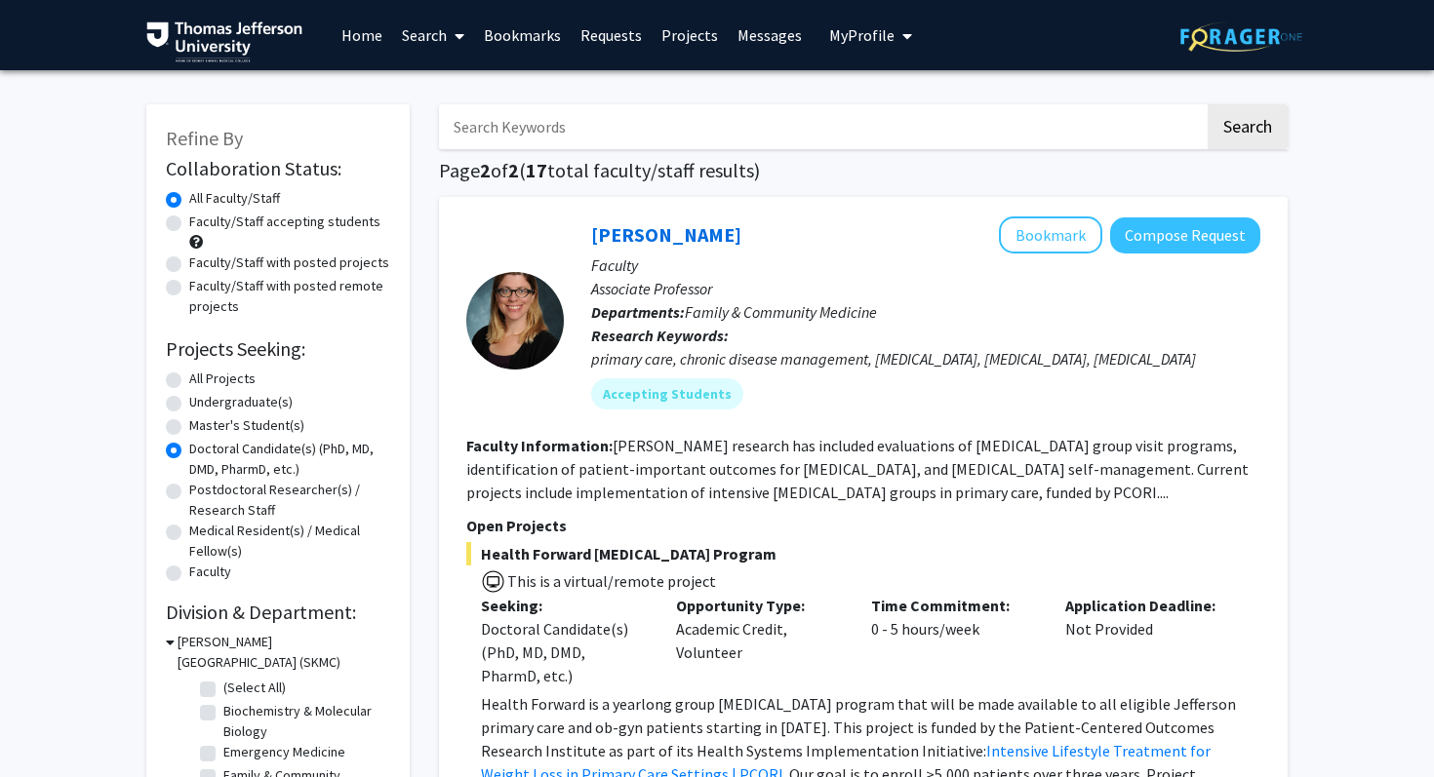
click at [342, 43] on link "Home" at bounding box center [362, 35] width 60 height 68
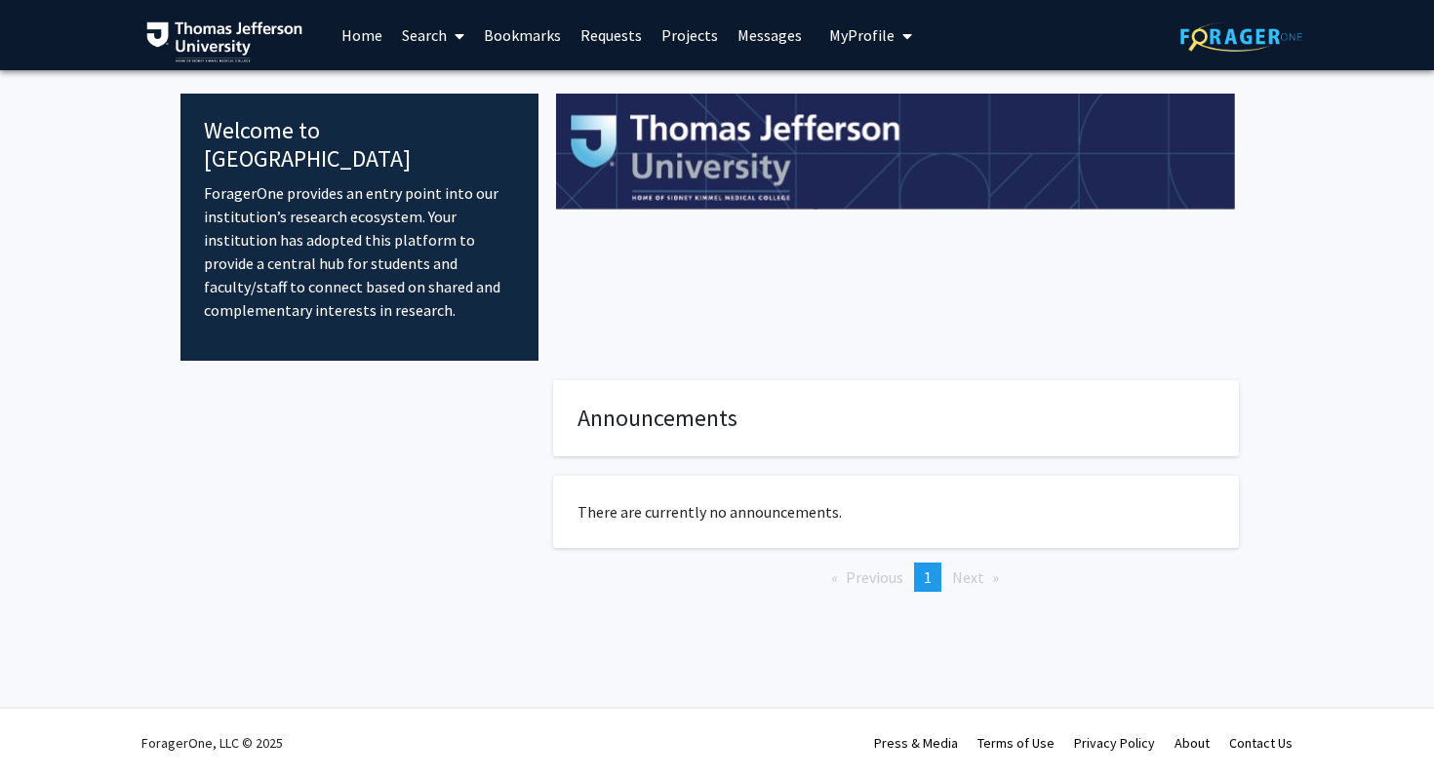
click at [1321, 185] on fg-internal-home-page "Welcome to ForagerOne ForagerOne provides an entry point into our institution’s…" at bounding box center [717, 362] width 1434 height 584
click at [423, 46] on link "Search" at bounding box center [433, 35] width 82 height 68
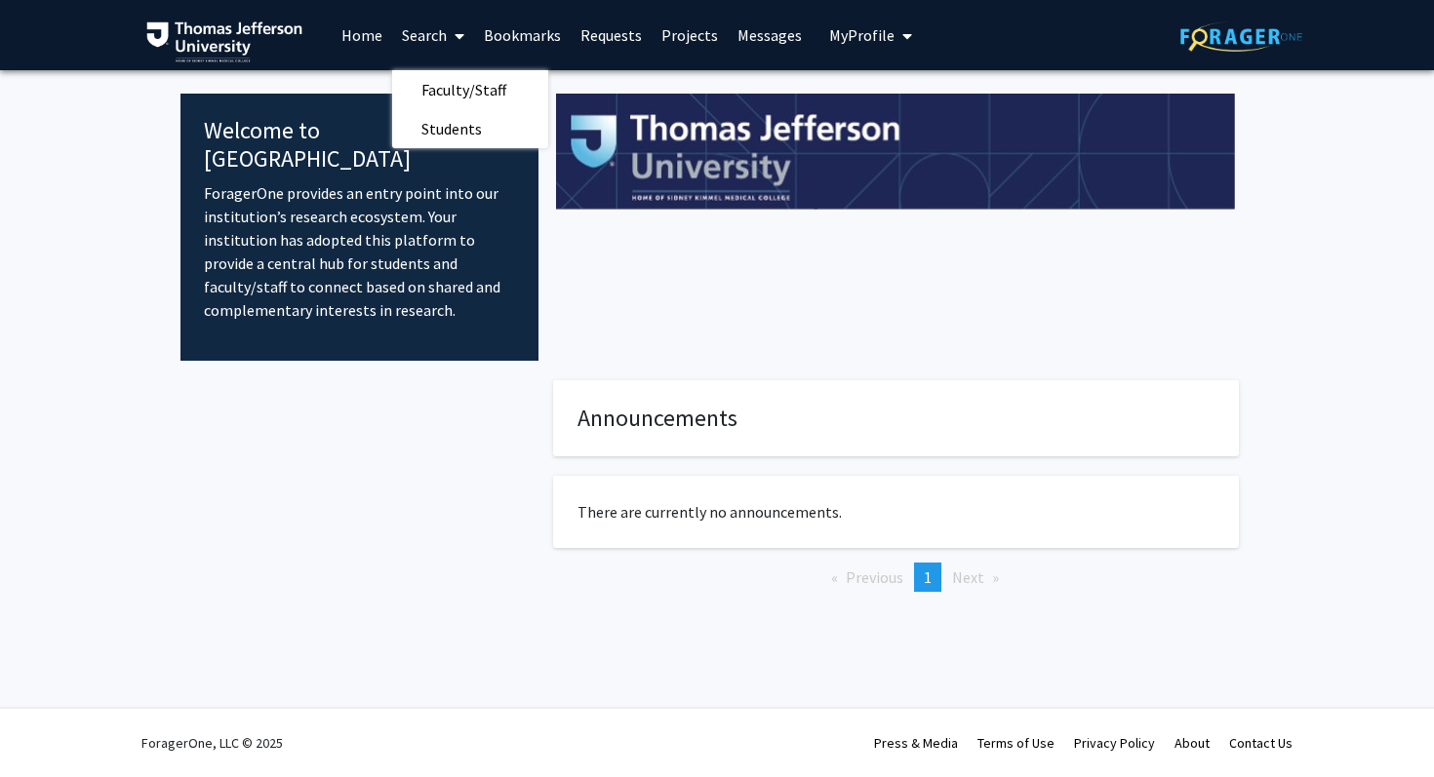
click at [423, 36] on link "Search" at bounding box center [433, 35] width 82 height 68
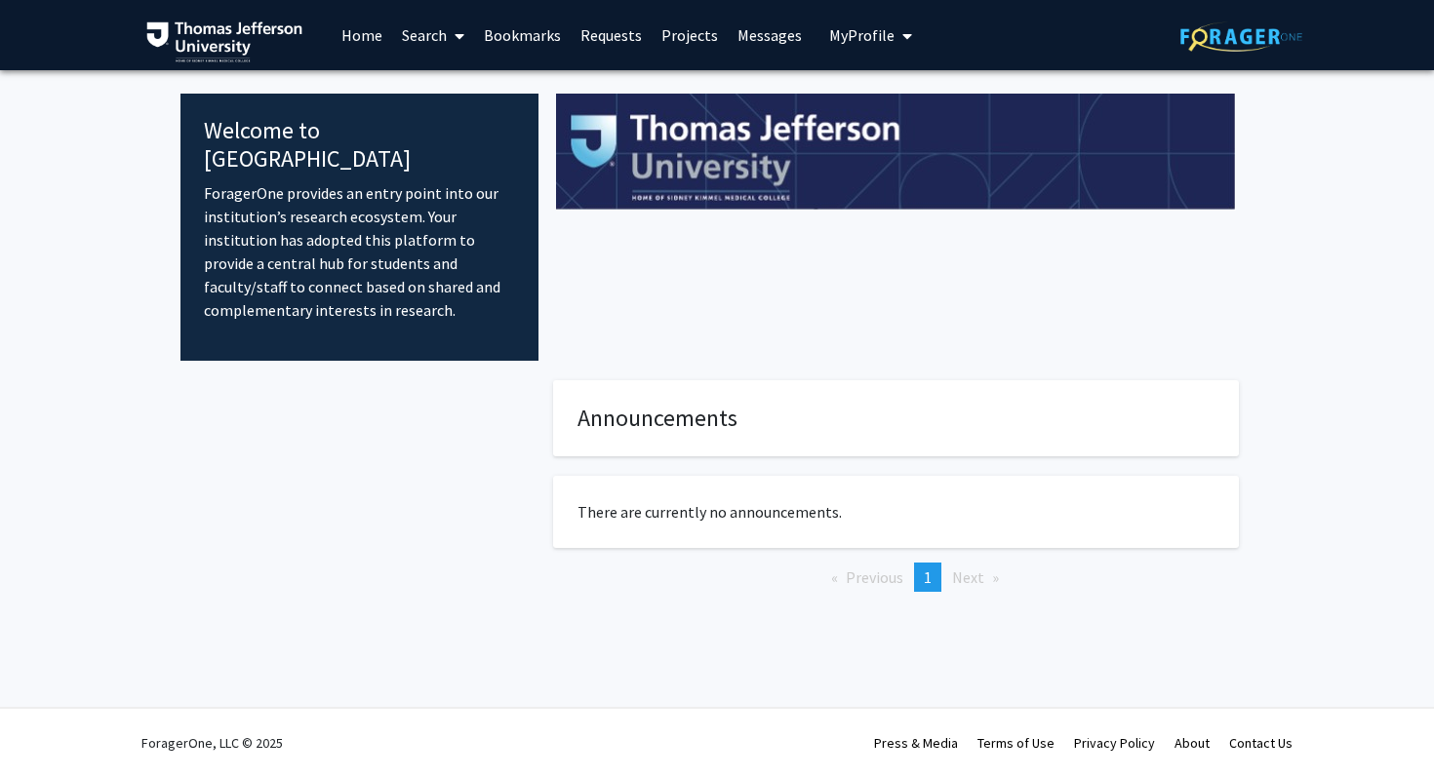
click at [422, 47] on link "Search" at bounding box center [433, 35] width 82 height 68
click at [420, 81] on span "Faculty/Staff" at bounding box center [463, 89] width 143 height 39
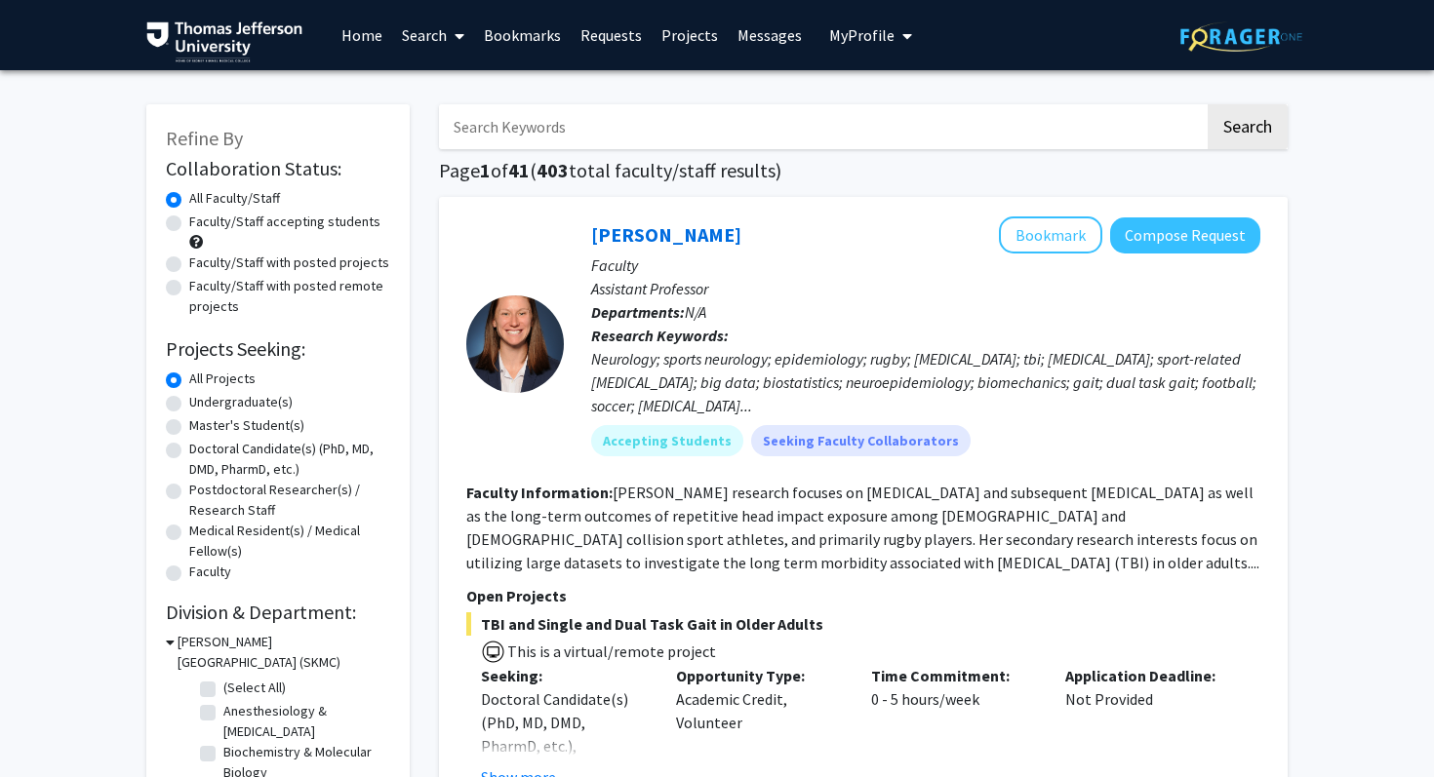
click at [189, 453] on label "Doctoral Candidate(s) (PhD, MD, DMD, PharmD, etc.)" at bounding box center [289, 459] width 201 height 41
click at [189, 452] on input "Doctoral Candidate(s) (PhD, MD, DMD, PharmD, etc.)" at bounding box center [195, 445] width 13 height 13
radio input "true"
click at [189, 222] on label "Faculty/Staff accepting students" at bounding box center [284, 222] width 191 height 20
click at [189, 222] on input "Faculty/Staff accepting students" at bounding box center [195, 218] width 13 height 13
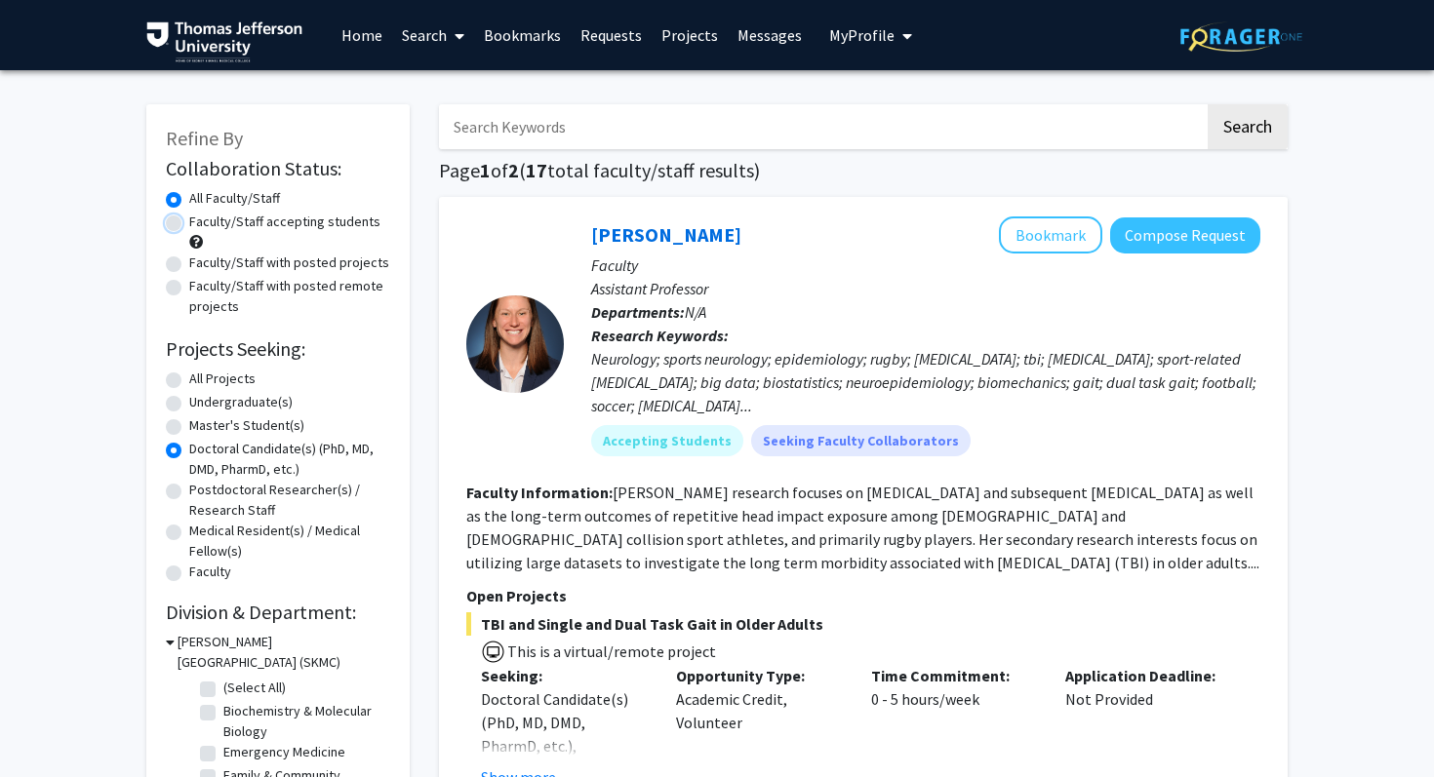
radio input "true"
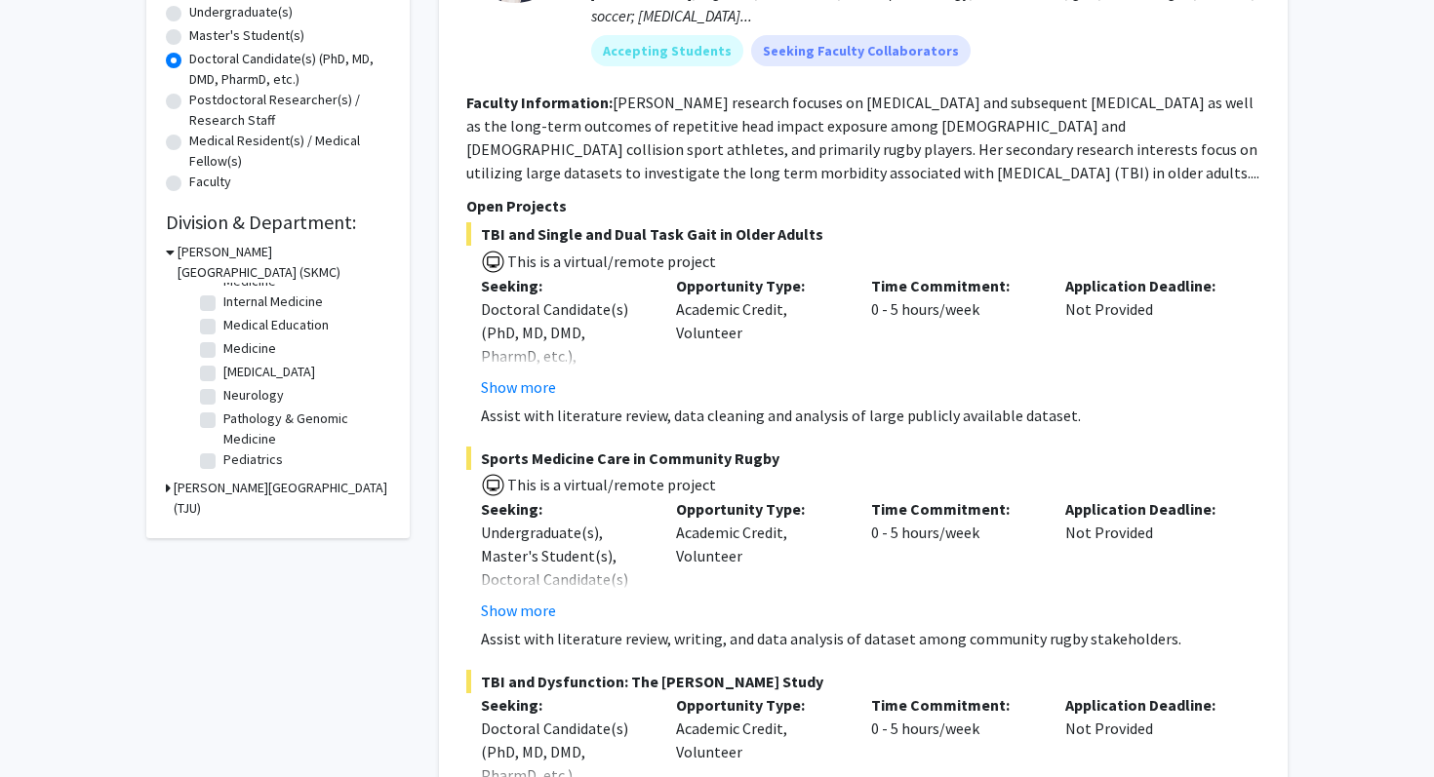
scroll to position [402, 0]
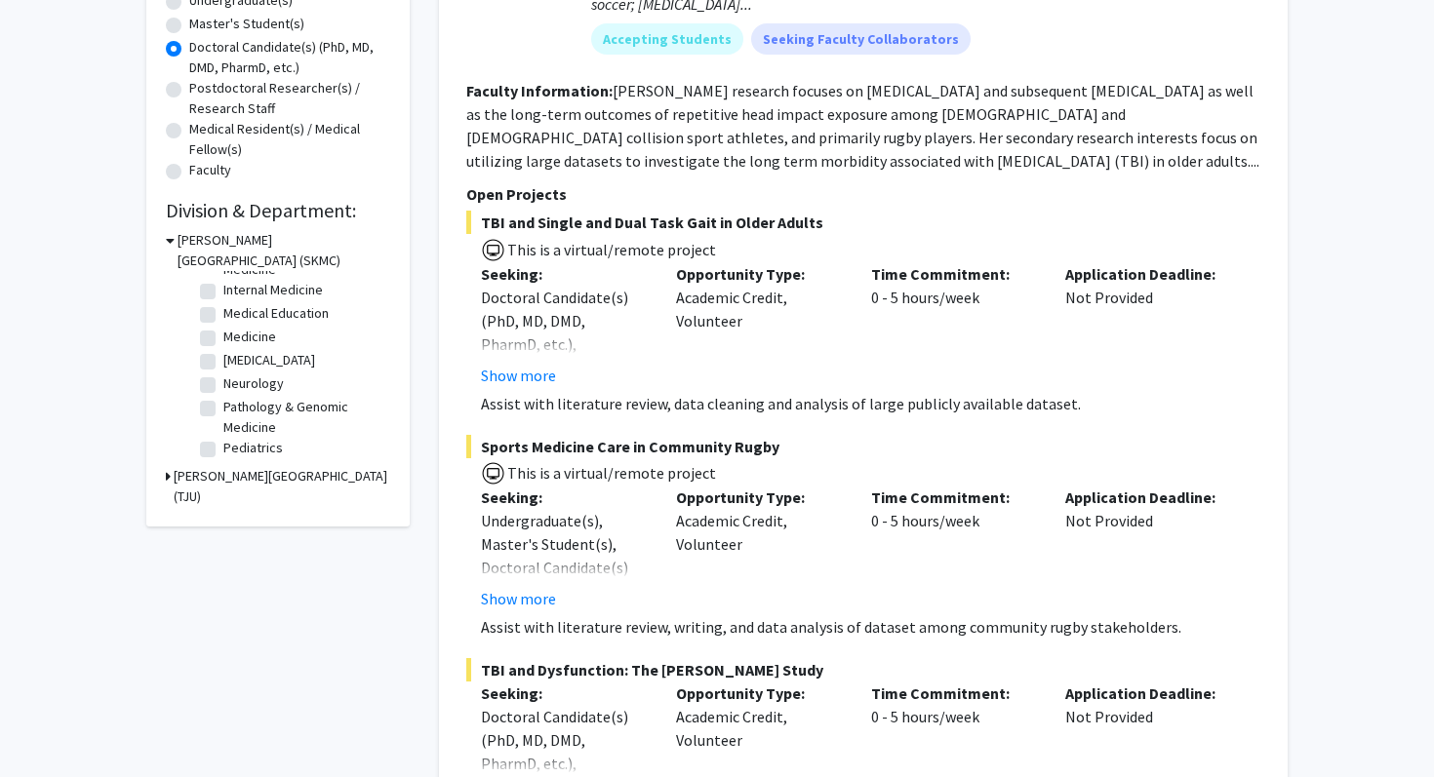
click at [234, 484] on h3 "Thomas Jefferson University (TJU)" at bounding box center [282, 486] width 217 height 41
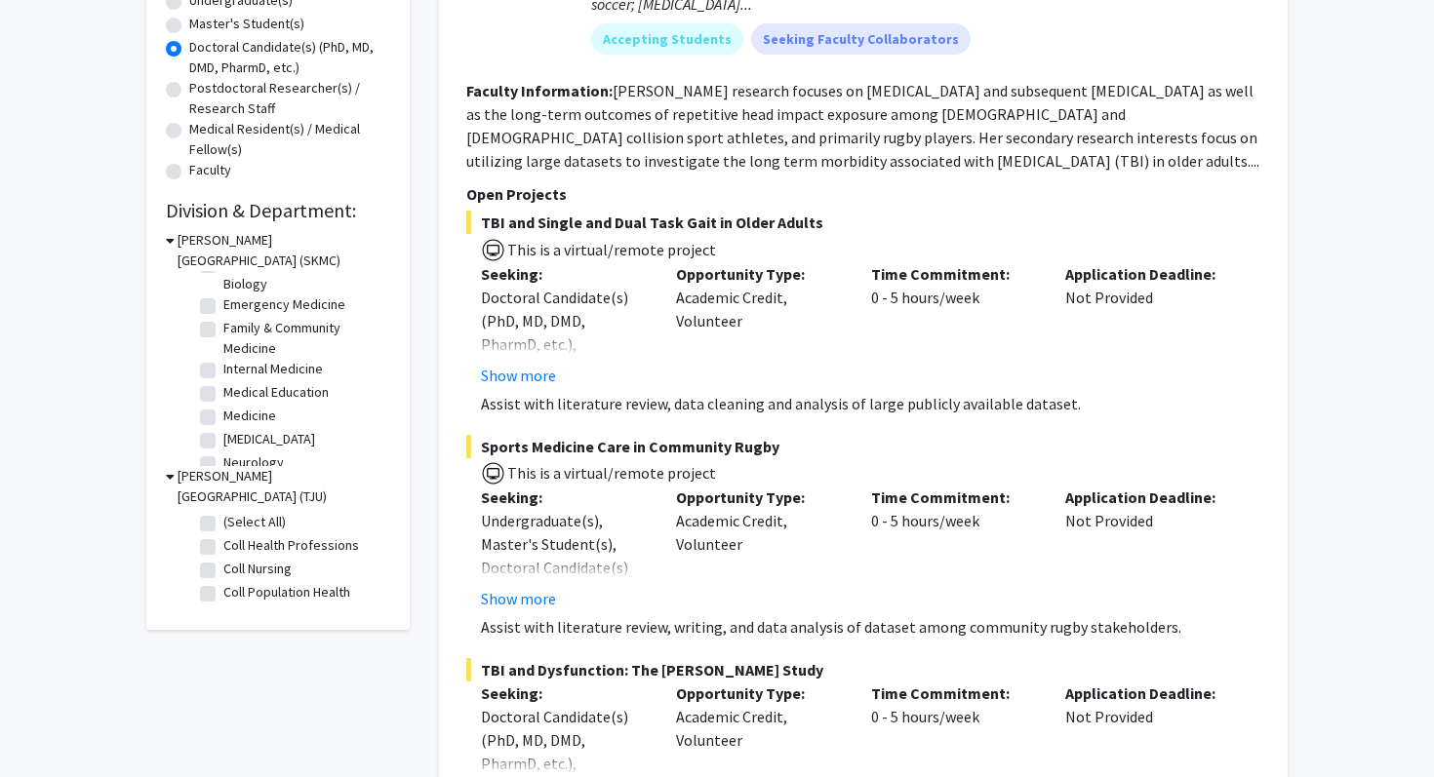
scroll to position [0, 0]
click at [249, 291] on label "(Select All)" at bounding box center [254, 286] width 62 height 20
click at [236, 289] on input "(Select All)" at bounding box center [229, 282] width 13 height 13
checkbox input "true"
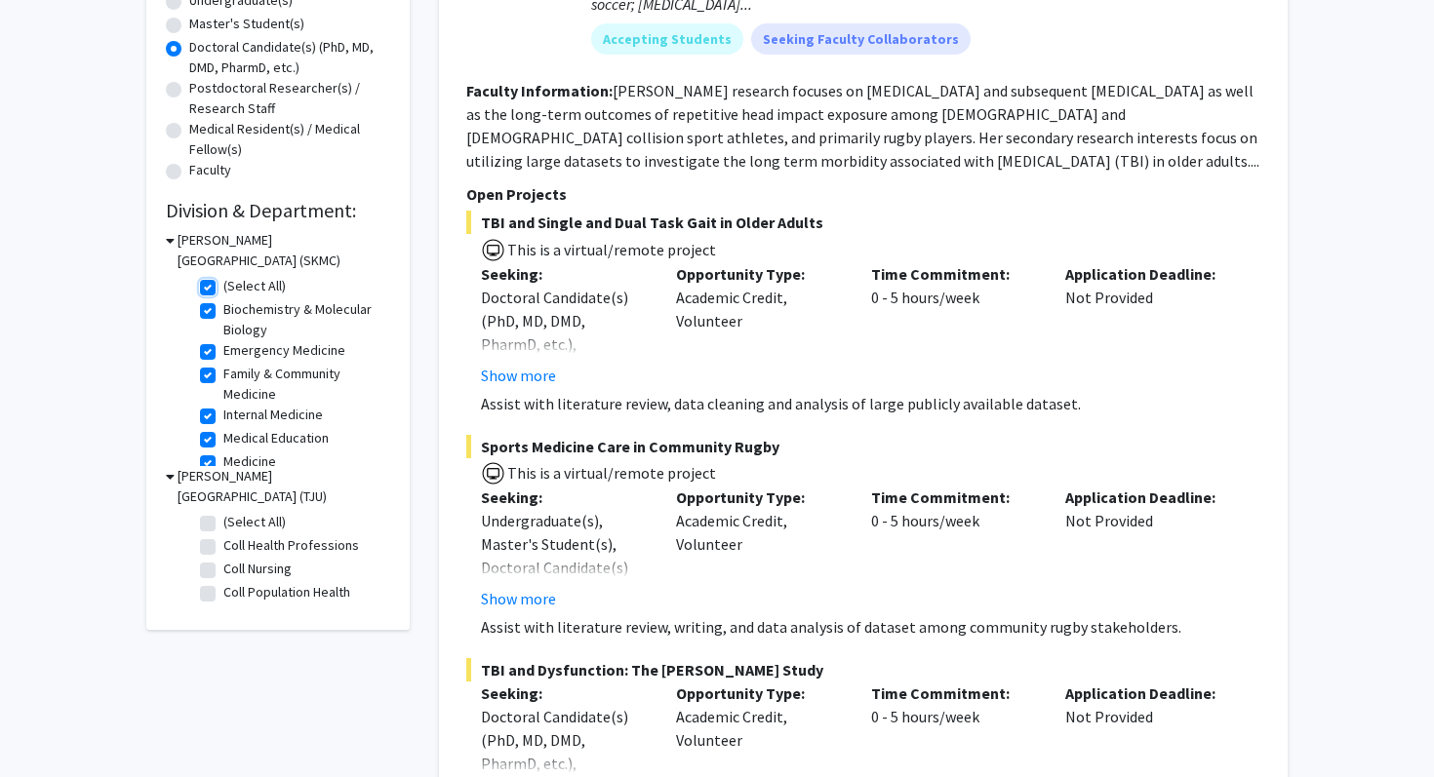
checkbox input "true"
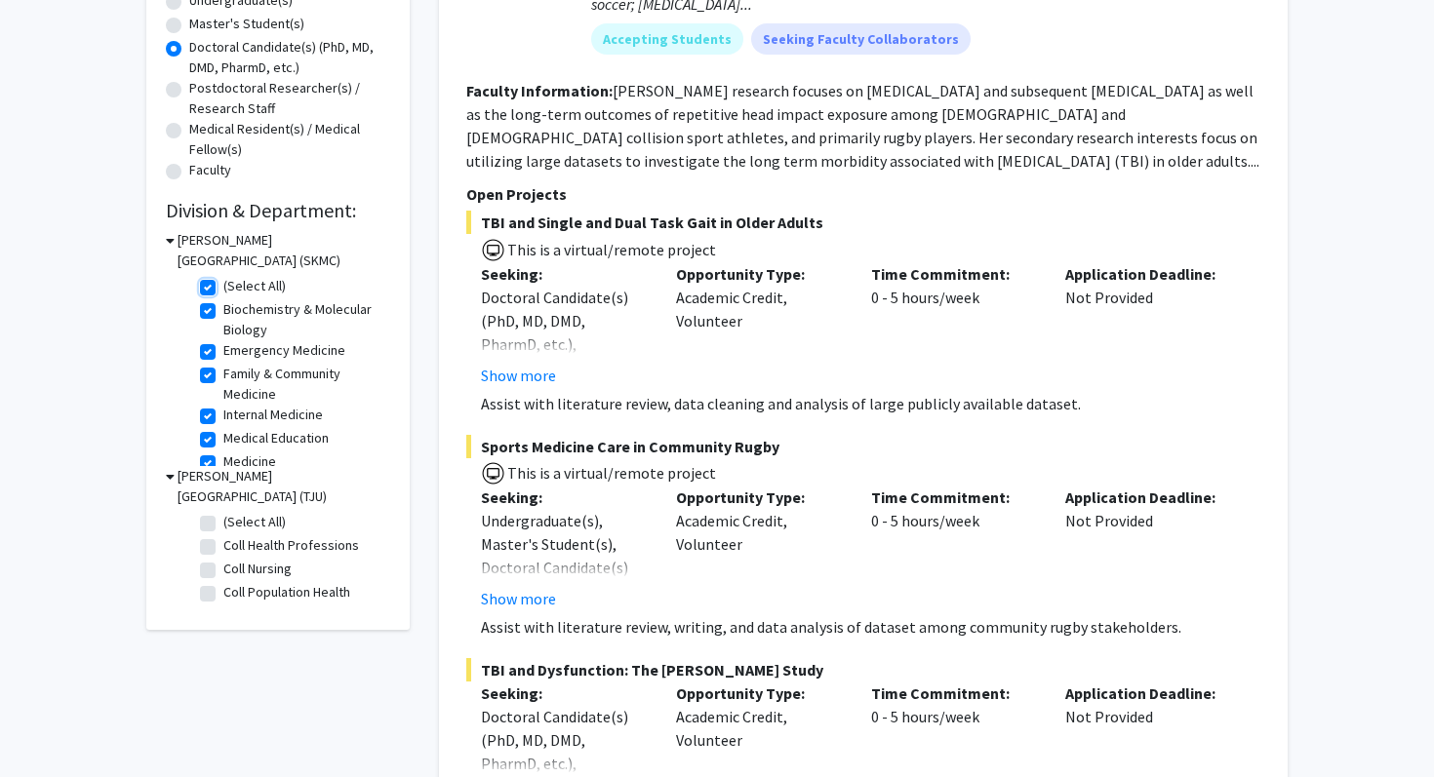
checkbox input "true"
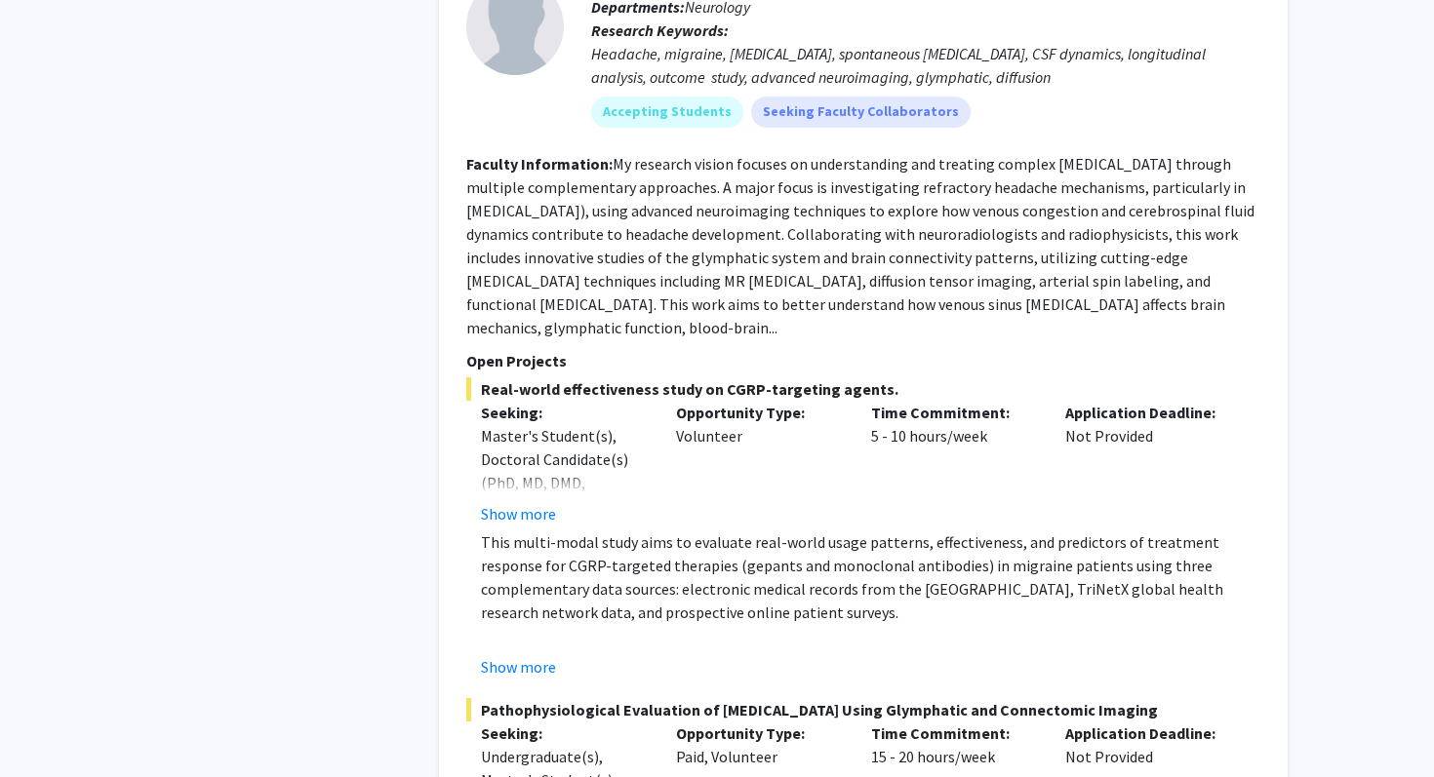
scroll to position [1984, 0]
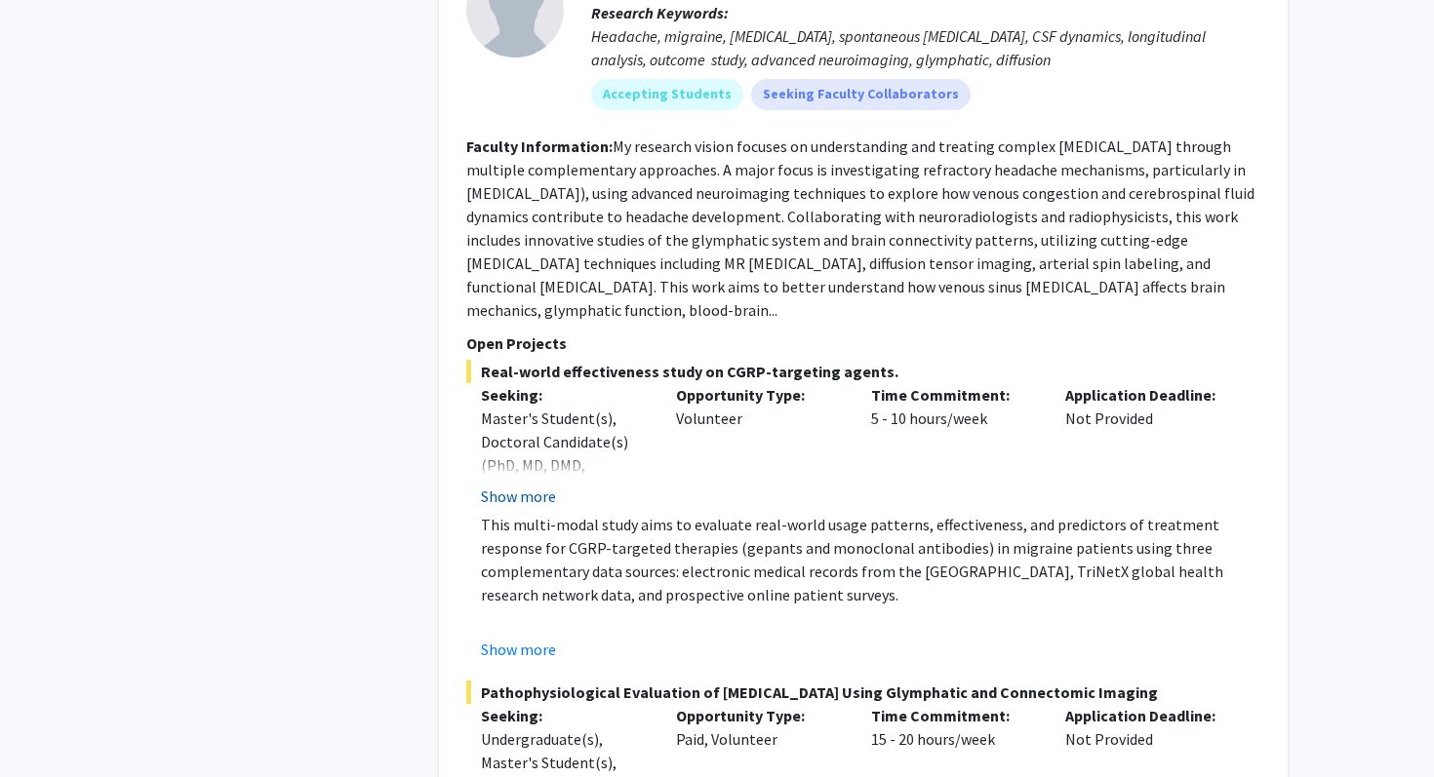
click at [538, 485] on button "Show more" at bounding box center [518, 496] width 75 height 23
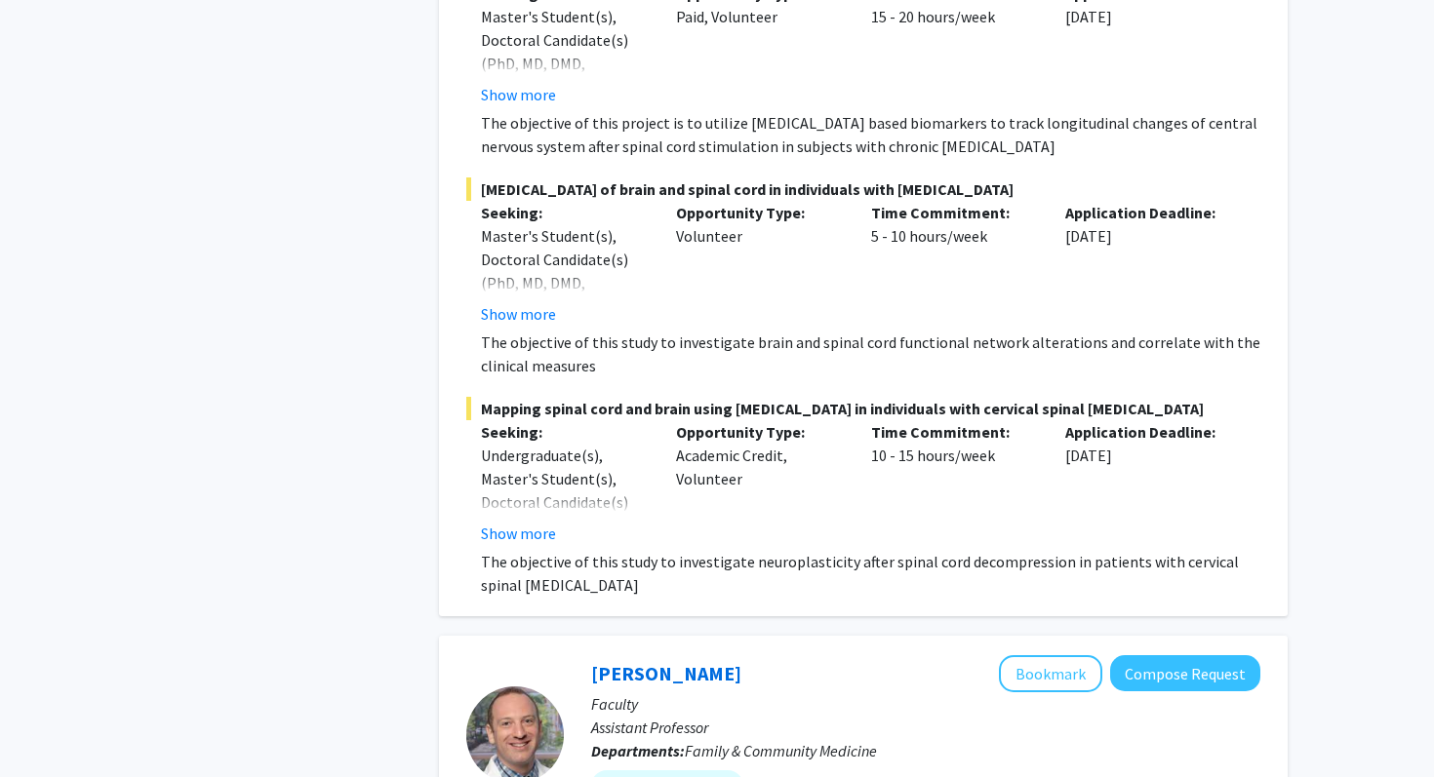
scroll to position [5001, 0]
click at [523, 521] on button "Show more" at bounding box center [518, 532] width 75 height 23
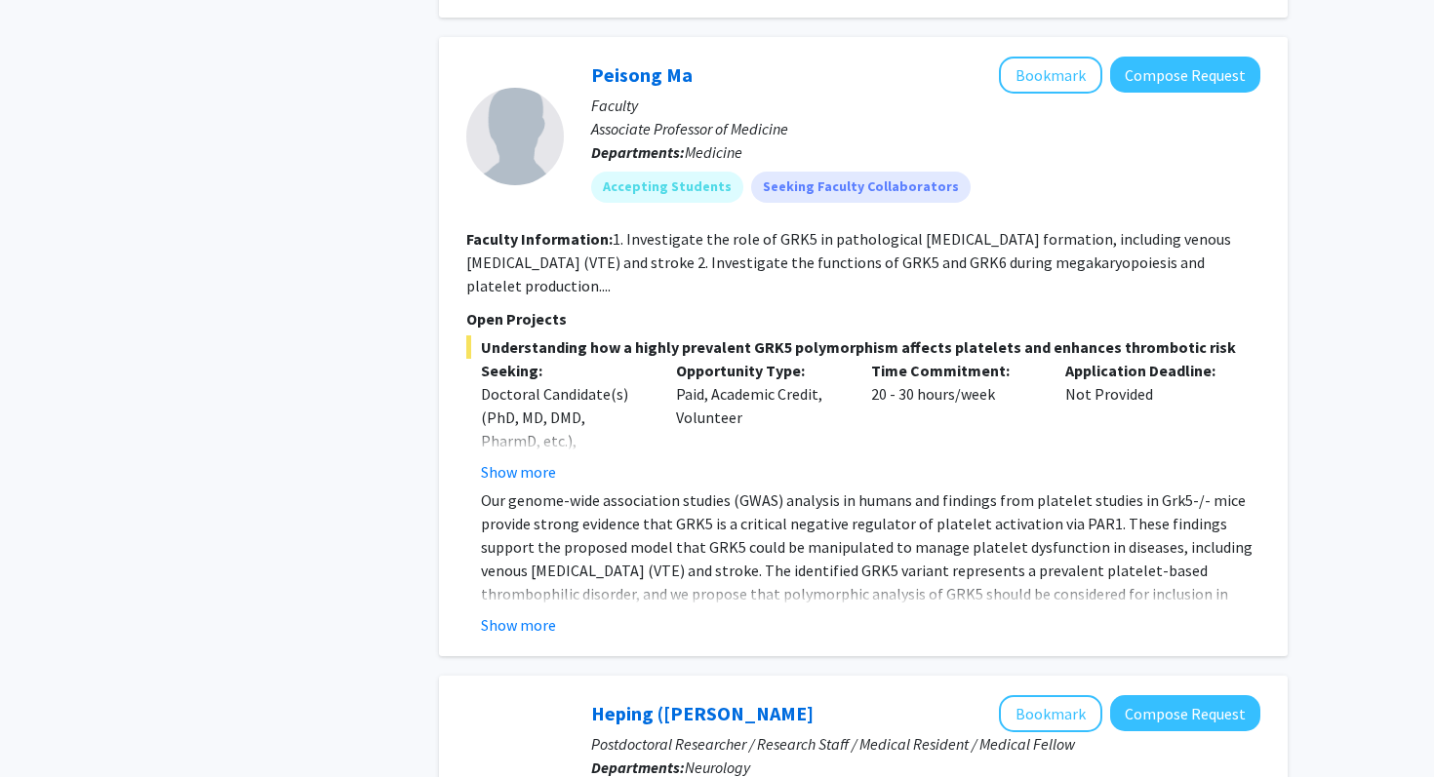
scroll to position [6506, 0]
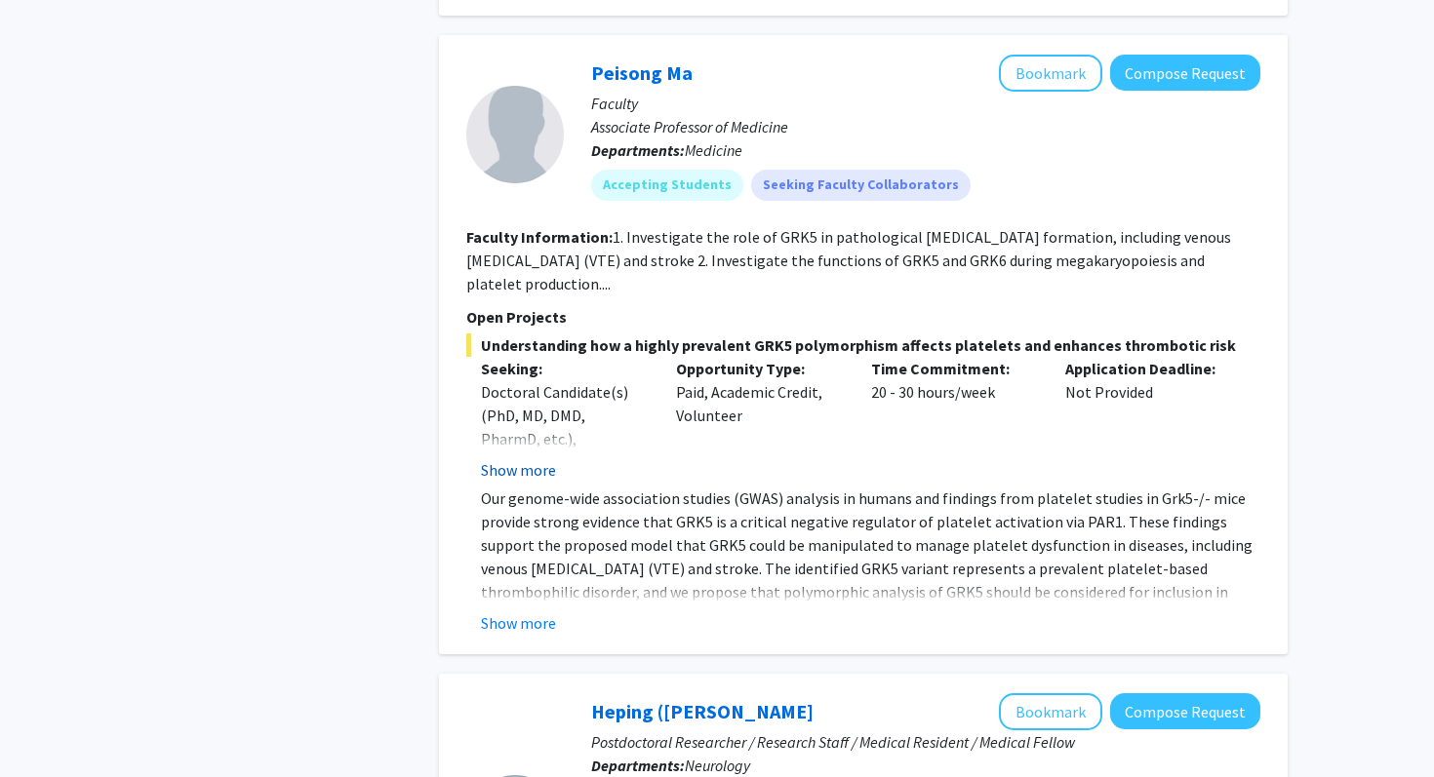
click at [533, 458] on button "Show more" at bounding box center [518, 469] width 75 height 23
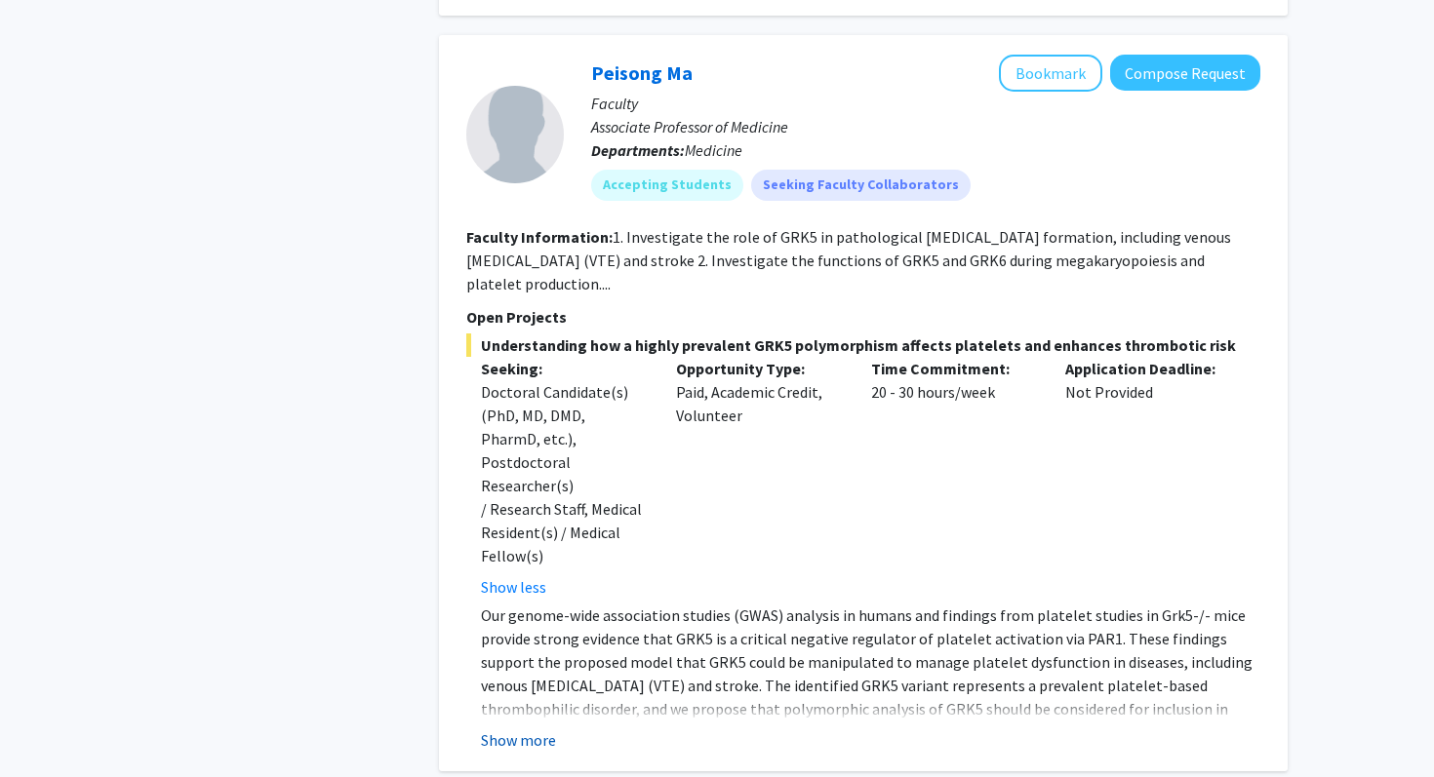
click at [512, 729] on button "Show more" at bounding box center [518, 740] width 75 height 23
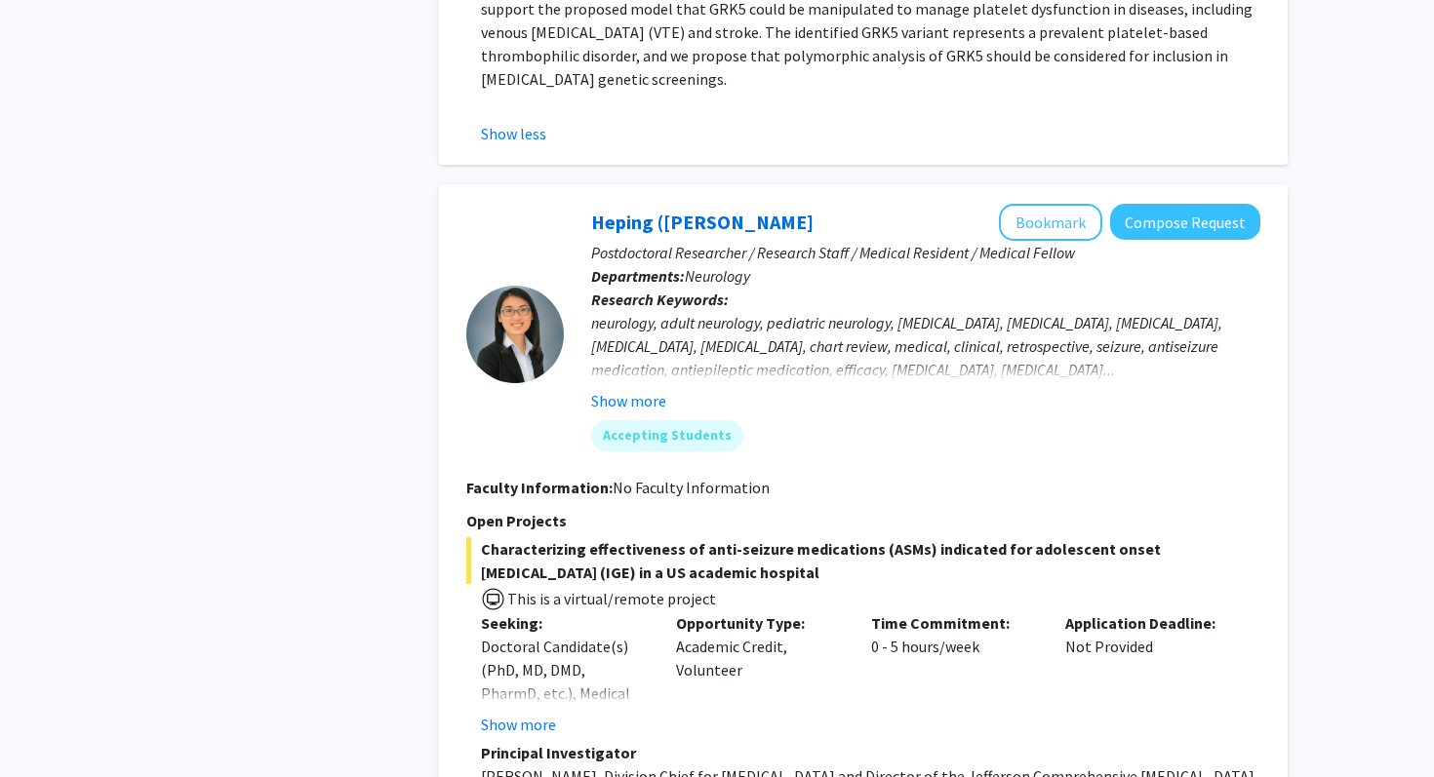
scroll to position [7310, 0]
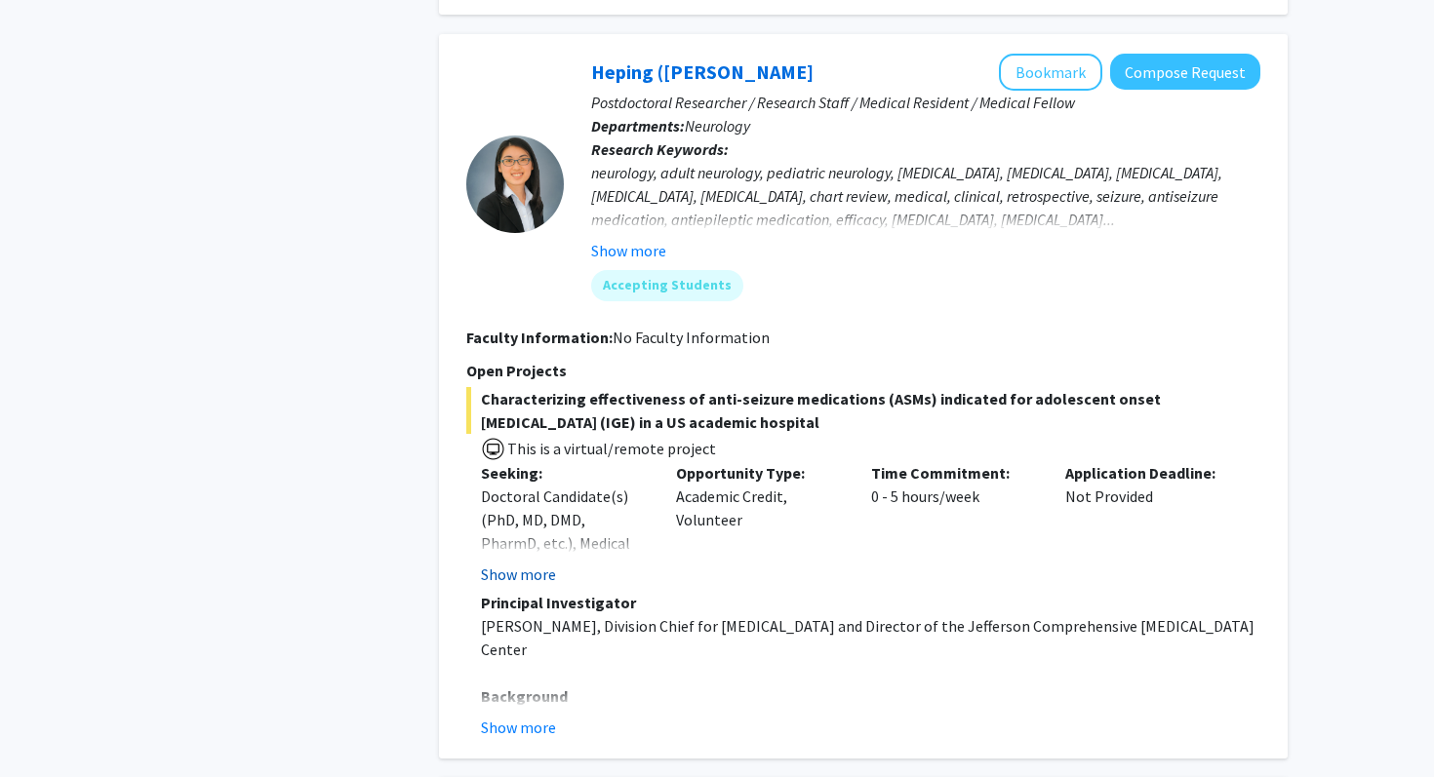
click at [526, 563] on button "Show more" at bounding box center [518, 574] width 75 height 23
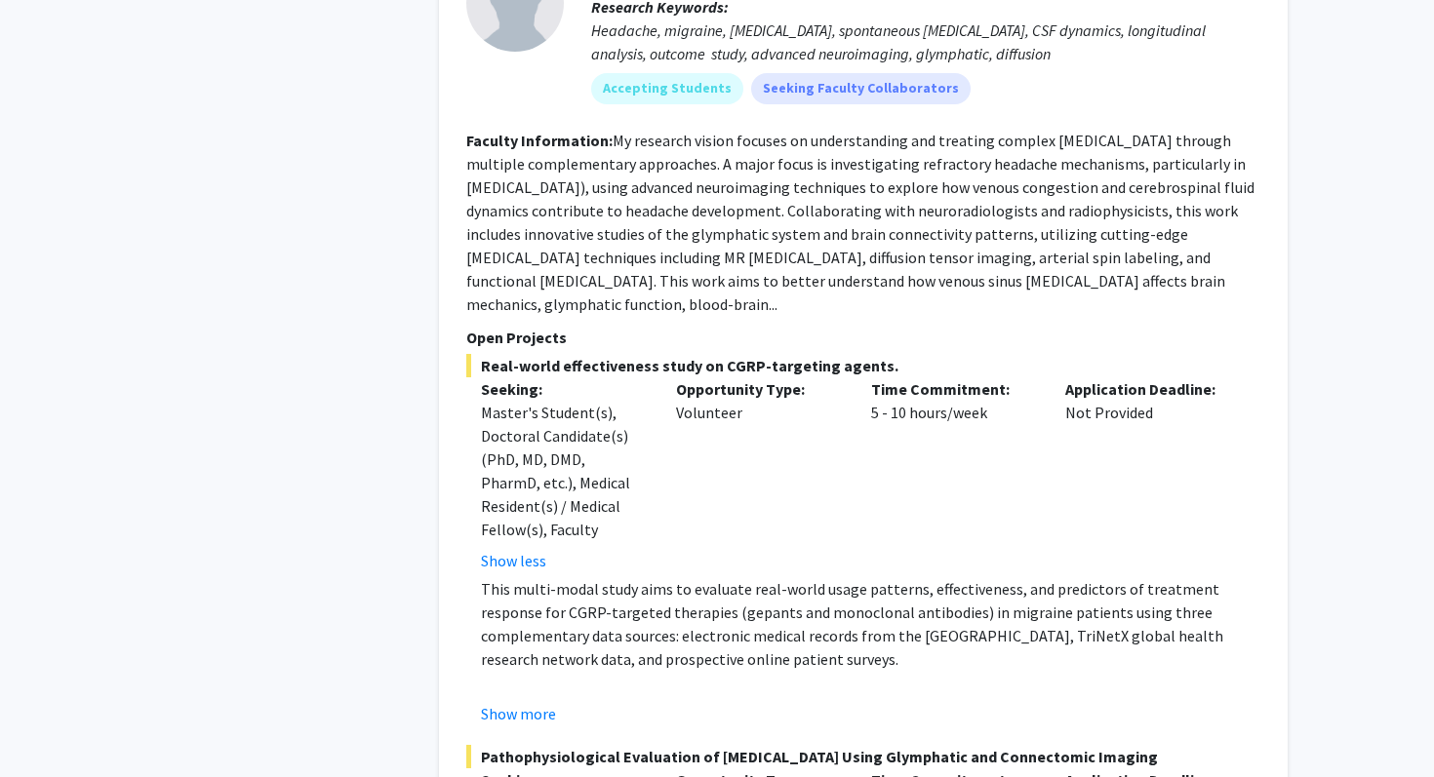
scroll to position [1974, 0]
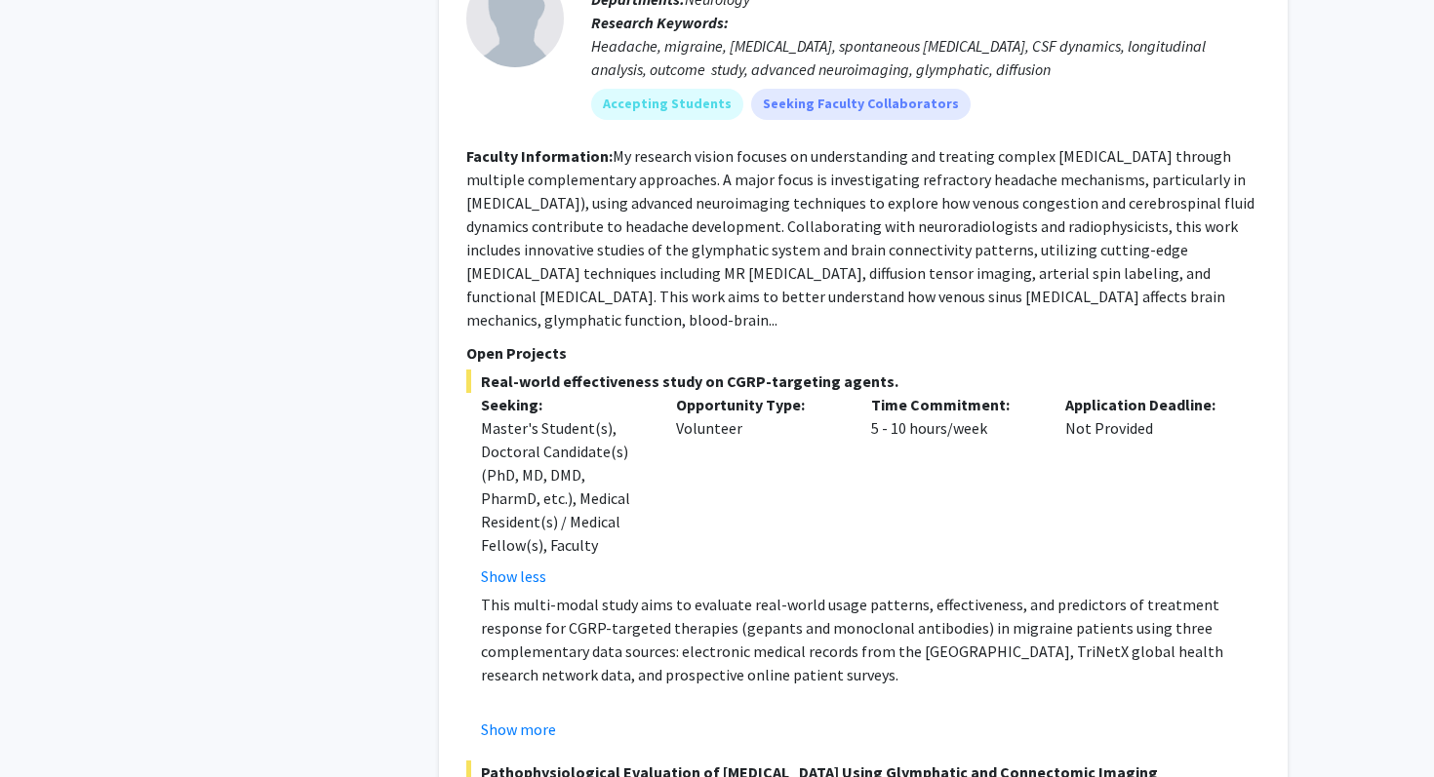
click at [734, 265] on fg-read-more "My research vision focuses on understanding and treating complex headache disor…" at bounding box center [860, 237] width 788 height 183
